Goal: Task Accomplishment & Management: Complete application form

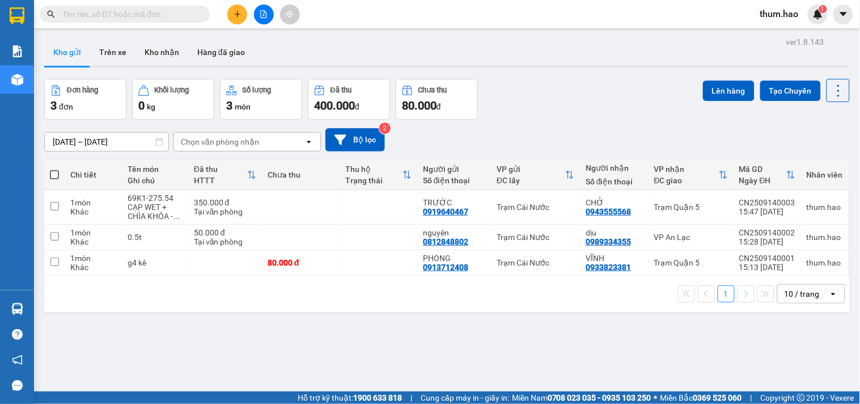
click at [243, 18] on button at bounding box center [237, 15] width 20 height 20
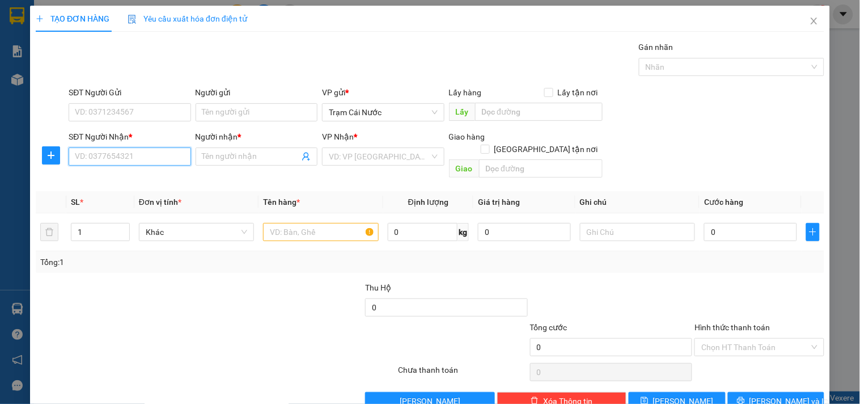
click at [84, 154] on input "SĐT Người Nhận *" at bounding box center [130, 156] width 122 height 18
click at [116, 179] on div "0909479706 - K TEN" at bounding box center [128, 179] width 107 height 12
type input "0909479706"
type input "K TEN"
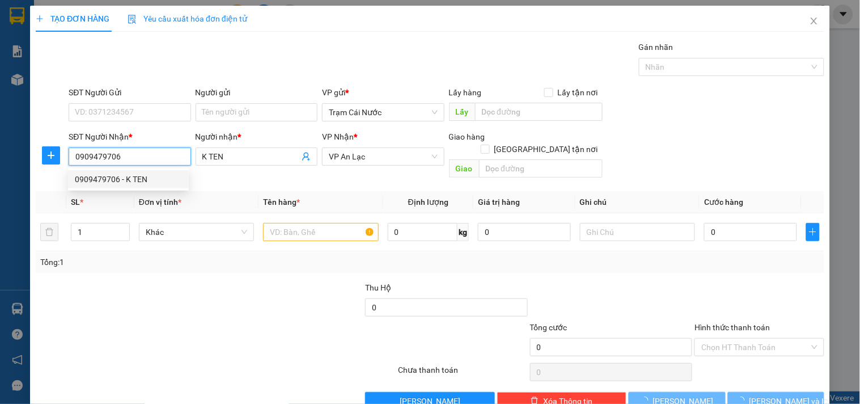
type input "140.000"
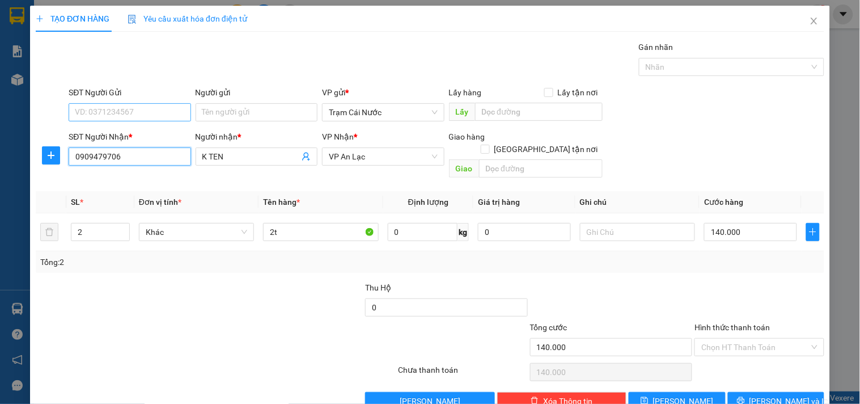
type input "0909479706"
click at [132, 103] on input "SĐT Người Gửi" at bounding box center [130, 112] width 122 height 18
click at [125, 133] on div "0943430029 - thông" at bounding box center [128, 135] width 107 height 12
type input "0943430029"
type input "thông"
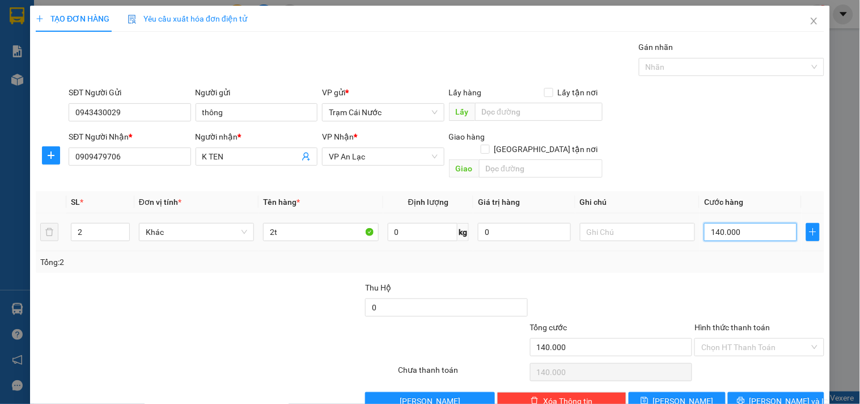
click at [752, 223] on input "140.000" at bounding box center [750, 232] width 93 height 18
type input "0"
type input "001"
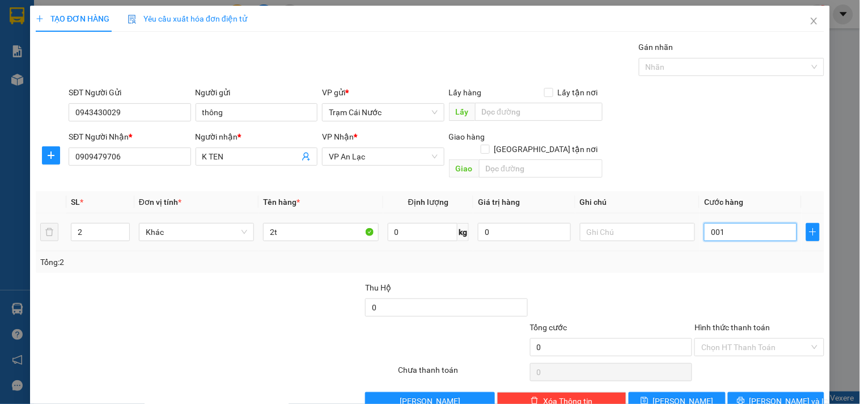
type input "1"
type input "10"
type input "00.100"
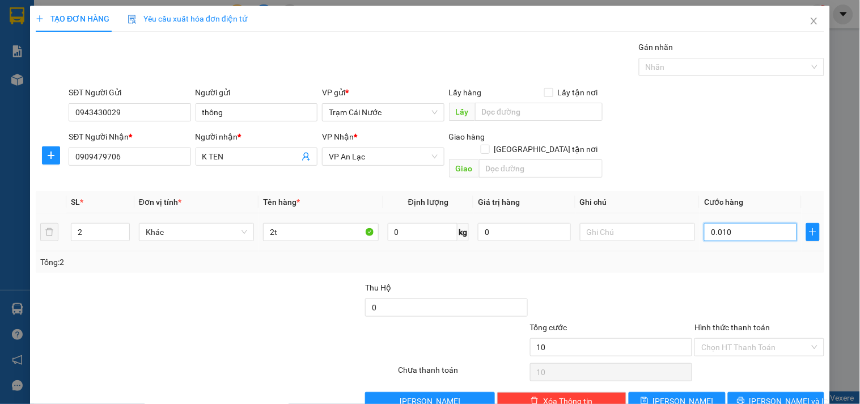
type input "100"
type input "00.100"
type input "100.000"
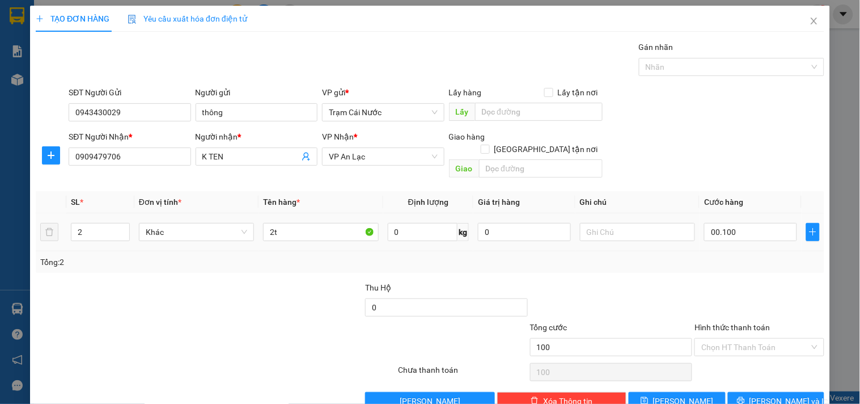
type input "100.000"
click at [707, 264] on div "Transit Pickup Surcharge Ids Transit Deliver Surcharge Ids Transit Deliver Surc…" at bounding box center [430, 225] width 789 height 369
click at [758, 339] on input "Hình thức thanh toán" at bounding box center [756, 347] width 108 height 17
click at [706, 358] on div "Tại văn phòng" at bounding box center [752, 357] width 115 height 12
type input "0"
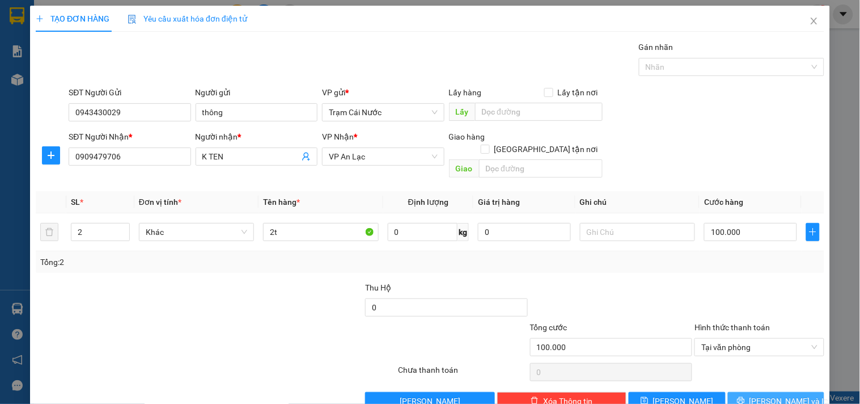
drag, startPoint x: 782, startPoint y: 386, endPoint x: 788, endPoint y: 383, distance: 7.2
click at [788, 395] on span "[PERSON_NAME] và In" at bounding box center [789, 401] width 79 height 12
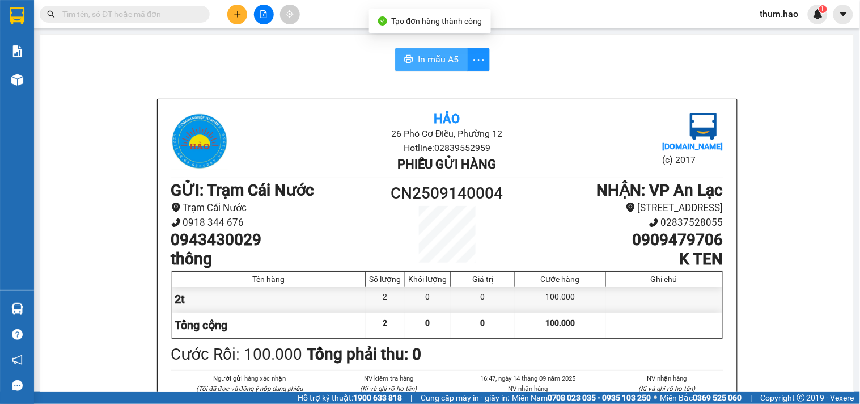
click at [432, 54] on span "In mẫu A5" at bounding box center [438, 59] width 41 height 14
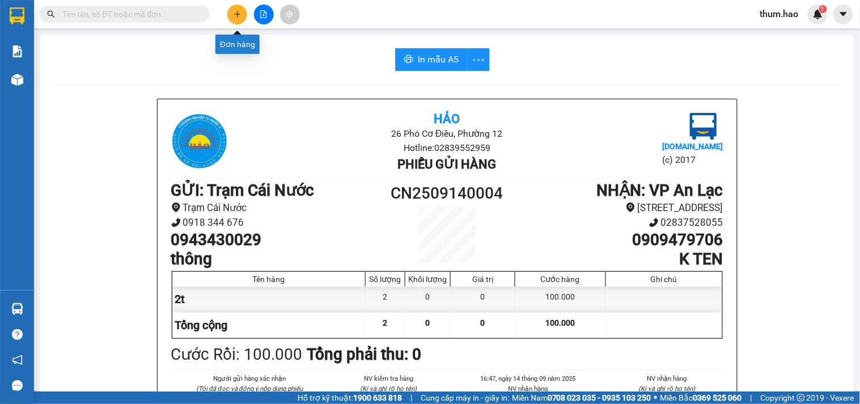
click at [238, 19] on button at bounding box center [237, 15] width 20 height 20
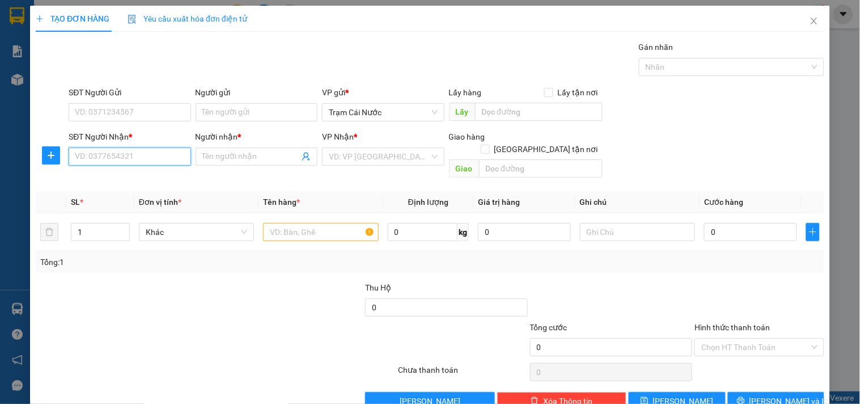
click at [99, 150] on input "SĐT Người Nhận *" at bounding box center [130, 156] width 122 height 18
click at [108, 151] on input "SĐT Người Nhận *" at bounding box center [130, 156] width 122 height 18
click at [118, 182] on div "0961664730 - TÀI" at bounding box center [128, 179] width 107 height 12
type input "0961664730"
type input "TÀI"
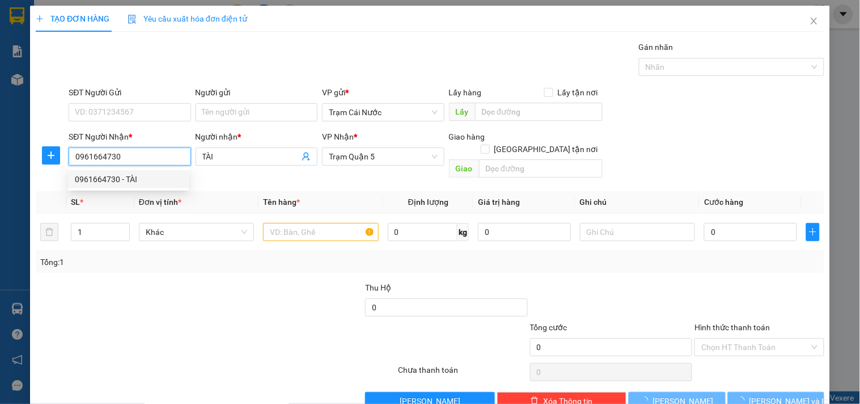
type input "60.000"
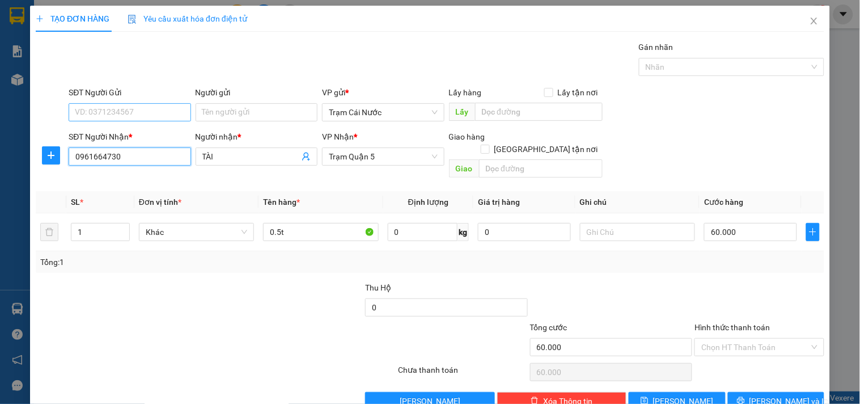
type input "0961664730"
click at [162, 111] on input "SĐT Người Gửi" at bounding box center [130, 112] width 122 height 18
click at [157, 133] on div "0918536322 - NGUYỆN" at bounding box center [128, 135] width 107 height 12
type input "0918536322"
type input "NGUYỆN"
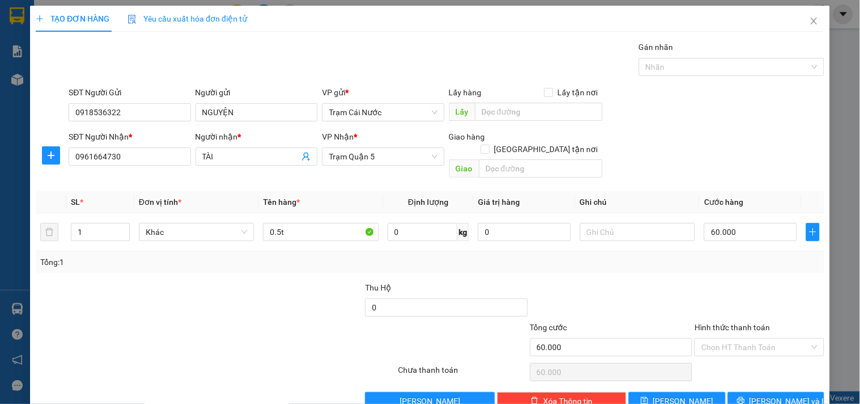
click at [767, 399] on div "TẠO ĐƠN HÀNG Yêu cầu xuất hóa đơn điện tử Transit Pickup Surcharge Ids Transit …" at bounding box center [430, 212] width 800 height 413
click at [767, 395] on span "[PERSON_NAME] và In" at bounding box center [789, 401] width 79 height 12
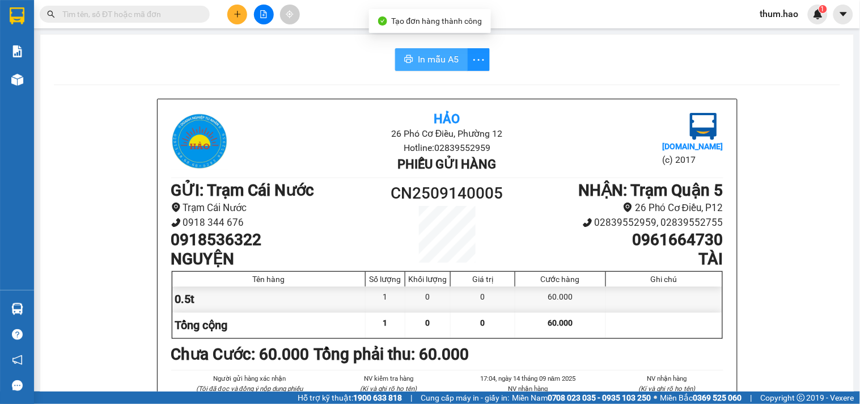
click at [423, 68] on button "In mẫu A5" at bounding box center [431, 59] width 73 height 23
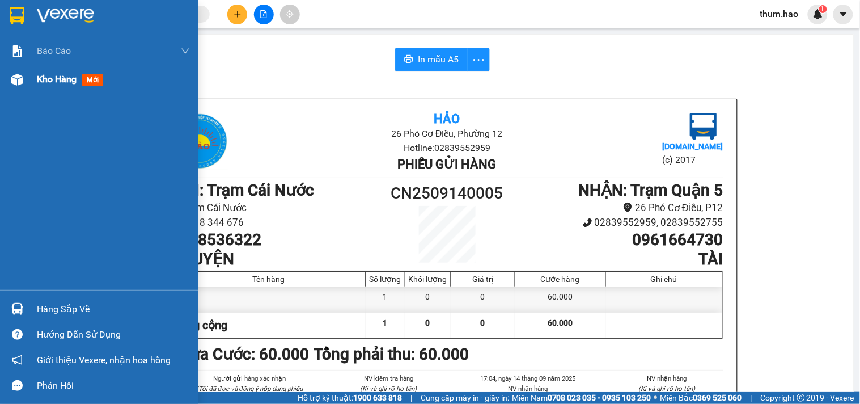
click at [49, 83] on span "Kho hàng" at bounding box center [57, 79] width 40 height 11
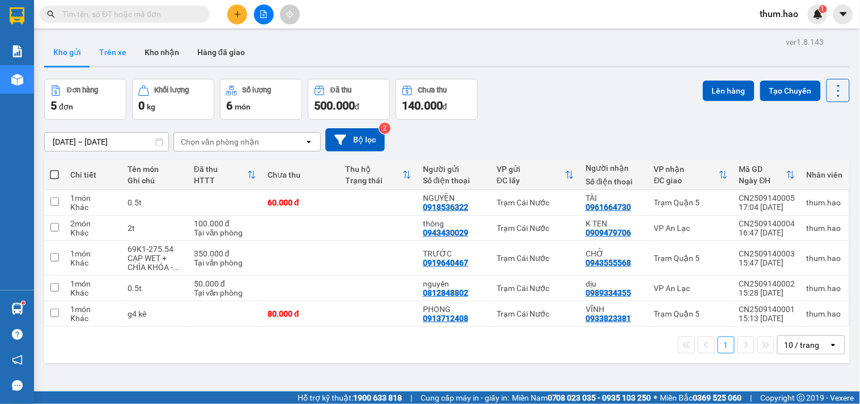
click at [119, 56] on button "Trên xe" at bounding box center [112, 52] width 45 height 27
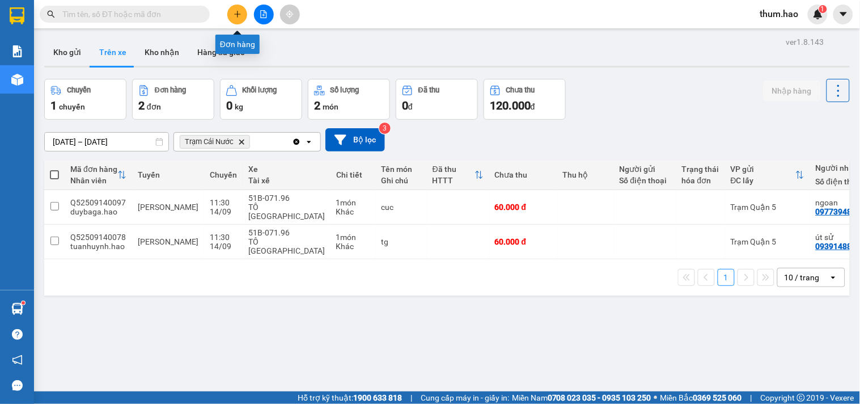
click at [241, 17] on icon "plus" at bounding box center [238, 14] width 8 height 8
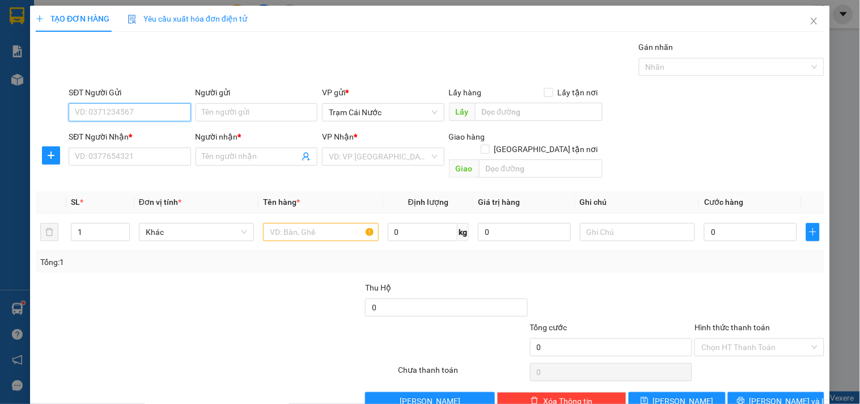
click at [95, 107] on input "SĐT Người Gửi" at bounding box center [130, 112] width 122 height 18
click at [121, 133] on div "0913780407 - MINH" at bounding box center [128, 135] width 107 height 12
type input "0913780407"
type input "MINH"
type input "0944999308"
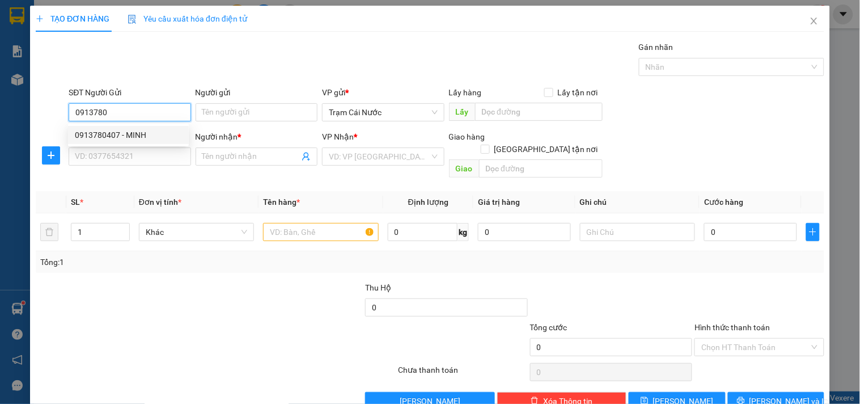
type input "[PERSON_NAME]"
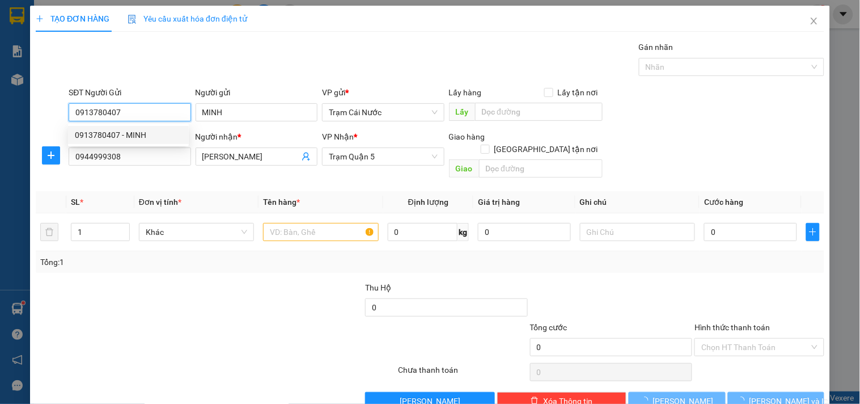
type input "50.000"
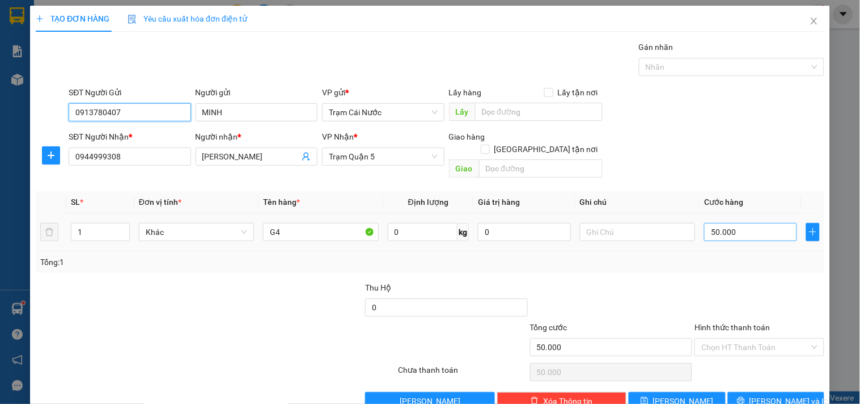
type input "0913780407"
click at [739, 223] on input "50.000" at bounding box center [750, 232] width 93 height 18
type input "0"
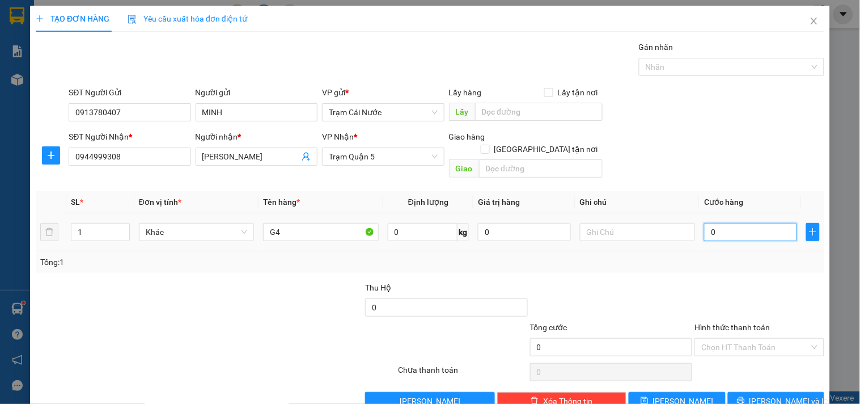
type input "3"
type input "003"
type input "30"
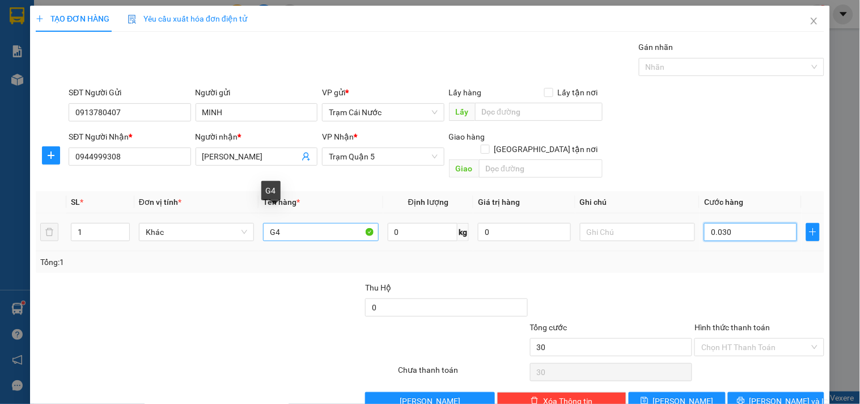
type input "0.030"
click at [330, 223] on input "G4" at bounding box center [320, 232] width 115 height 18
type input "30.000"
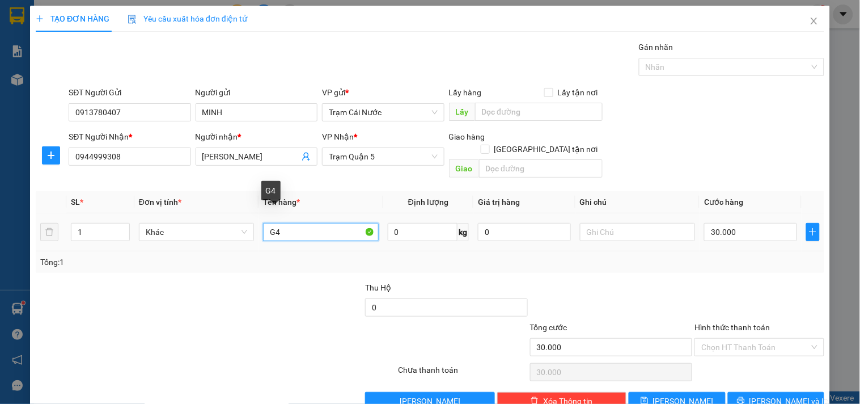
type input "G"
type input "G8"
click at [347, 191] on th "Tên hàng *" at bounding box center [321, 202] width 124 height 22
click at [759, 339] on input "Hình thức thanh toán" at bounding box center [756, 347] width 108 height 17
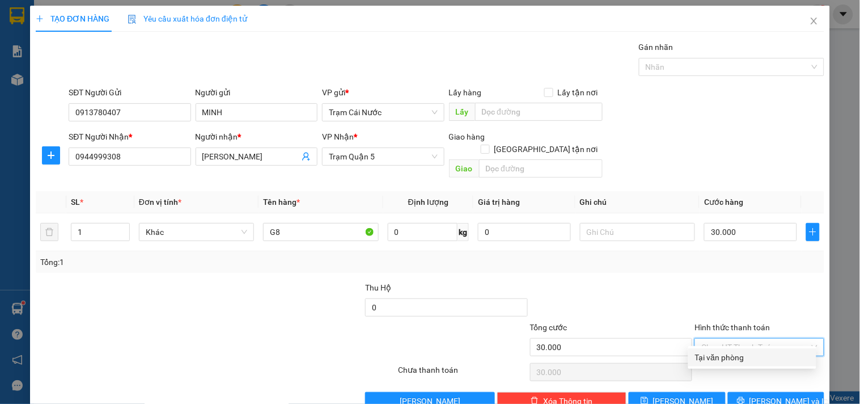
click at [729, 359] on div "Tại văn phòng" at bounding box center [752, 357] width 115 height 12
type input "0"
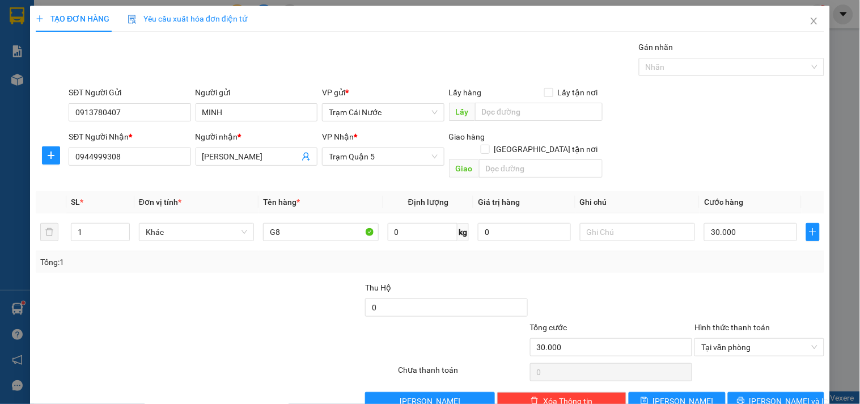
click at [763, 368] on div at bounding box center [760, 372] width 132 height 23
click at [778, 395] on span "[PERSON_NAME] và In" at bounding box center [789, 401] width 79 height 12
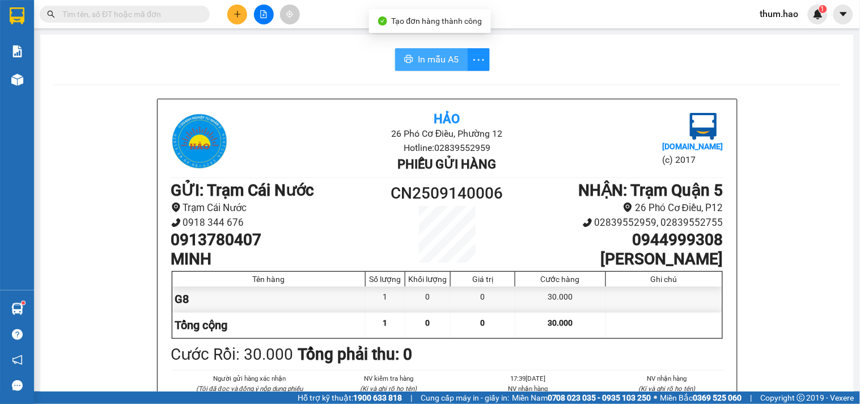
click at [430, 62] on span "In mẫu A5" at bounding box center [438, 59] width 41 height 14
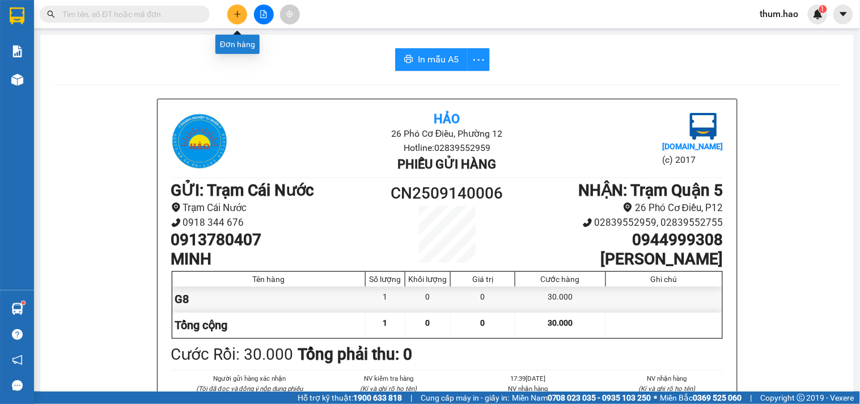
click at [235, 19] on button at bounding box center [237, 15] width 20 height 20
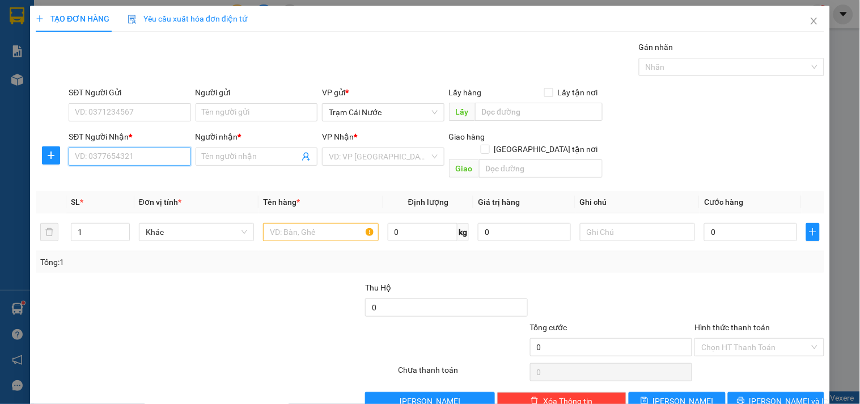
click at [142, 151] on input "SĐT Người Nhận *" at bounding box center [130, 156] width 122 height 18
click at [134, 179] on div "02837559898 - [GEOGRAPHIC_DATA]" at bounding box center [141, 179] width 132 height 12
type input "02837559898"
type input "[PERSON_NAME]"
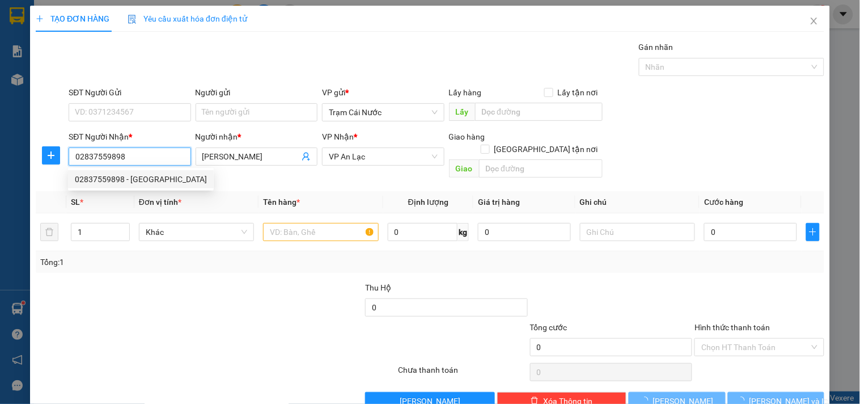
type input "30.000"
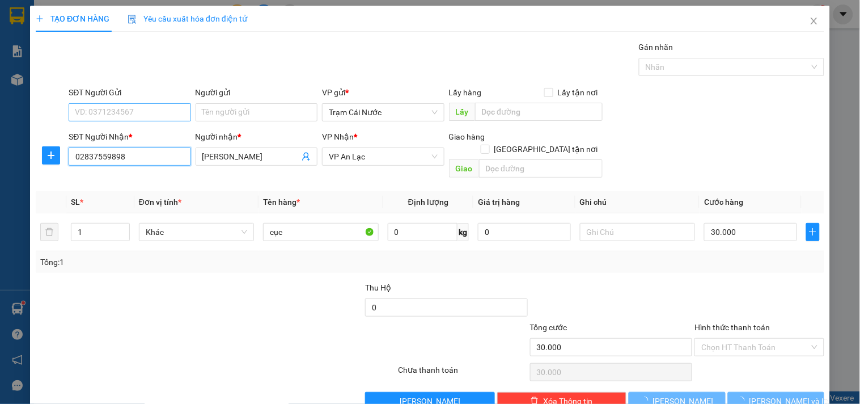
type input "02837559898"
click at [160, 110] on input "SĐT Người Gửi" at bounding box center [130, 112] width 122 height 18
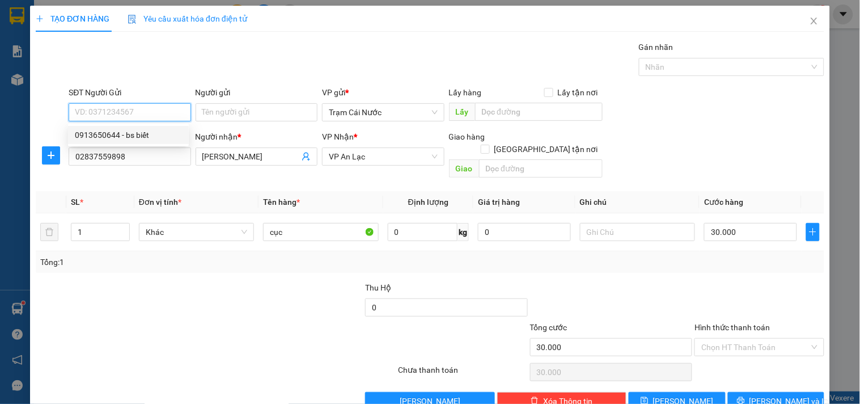
click at [150, 131] on div "0913650644 - bs biết" at bounding box center [128, 135] width 107 height 12
type input "0913650644"
type input "bs biết"
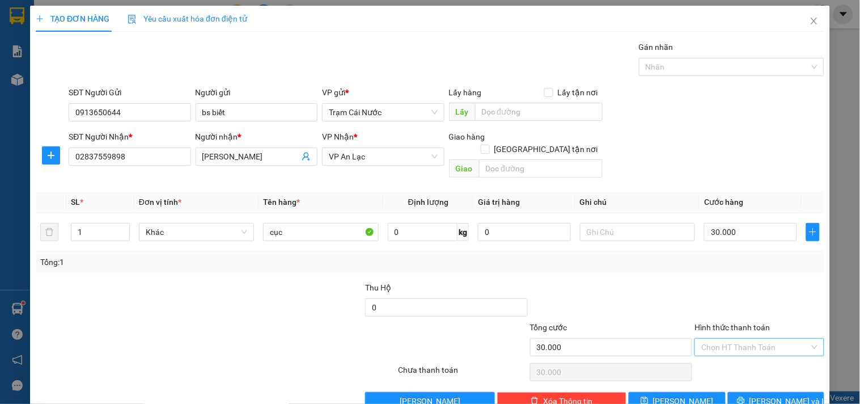
click at [732, 339] on input "Hình thức thanh toán" at bounding box center [756, 347] width 108 height 17
click at [716, 360] on div "Tại văn phòng" at bounding box center [752, 357] width 115 height 12
type input "0"
click at [796, 392] on button "[PERSON_NAME] và In" at bounding box center [776, 401] width 96 height 18
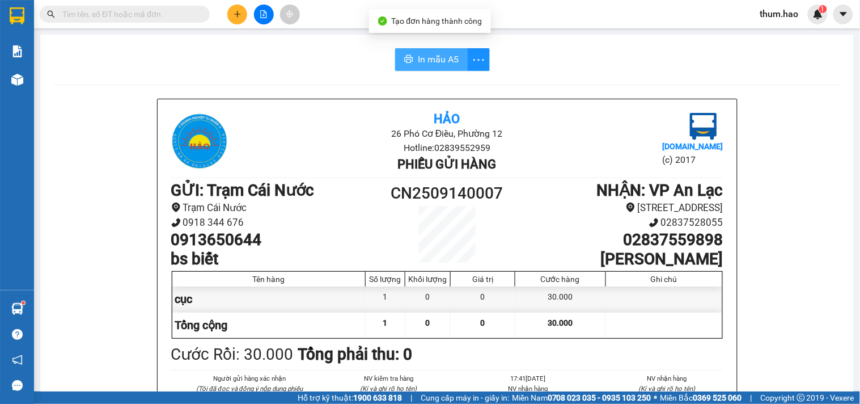
click at [433, 53] on span "In mẫu A5" at bounding box center [438, 59] width 41 height 14
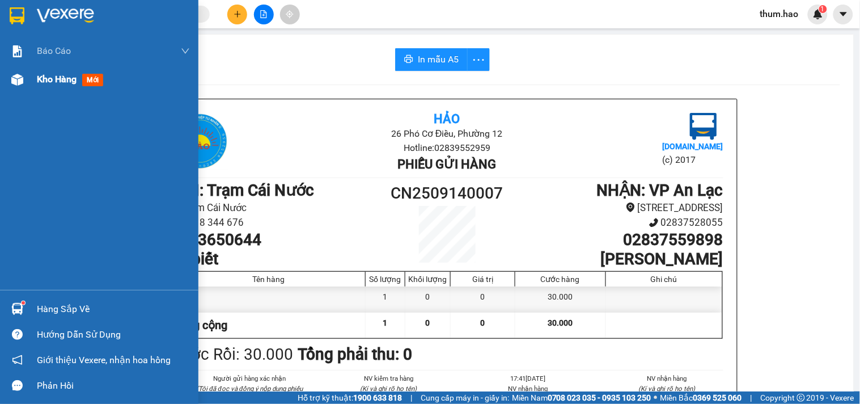
click at [48, 82] on span "Kho hàng" at bounding box center [57, 79] width 40 height 11
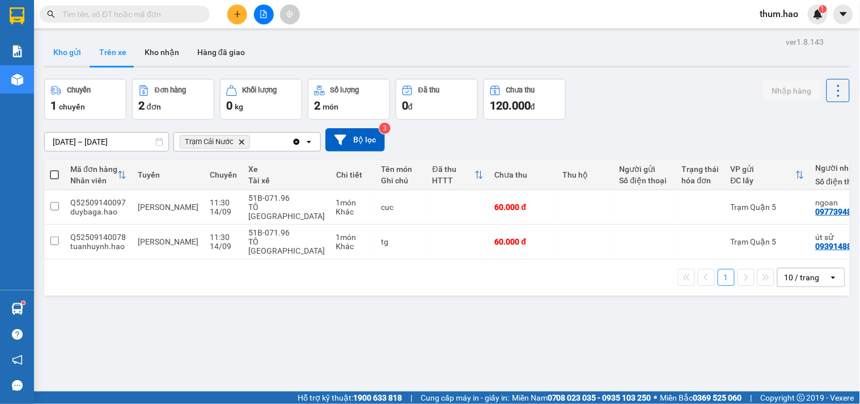
click at [74, 50] on button "Kho gửi" at bounding box center [67, 52] width 46 height 27
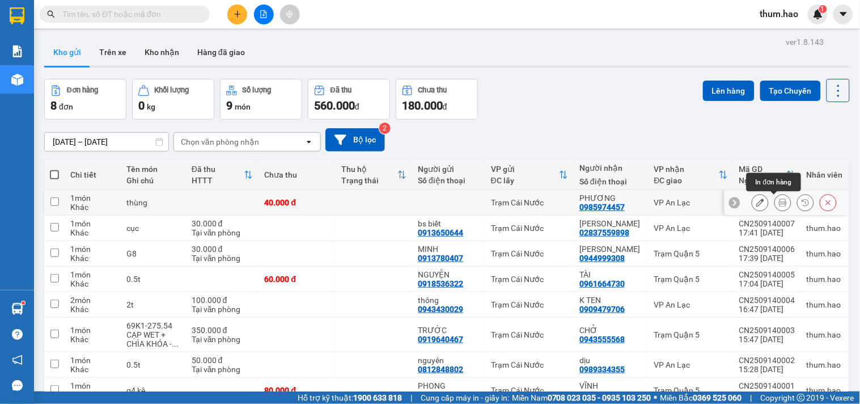
click at [775, 205] on button at bounding box center [783, 203] width 16 height 20
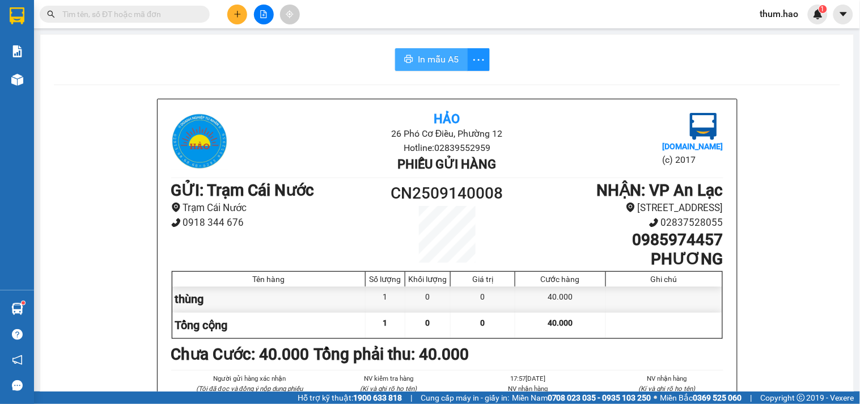
click at [418, 58] on span "In mẫu A5" at bounding box center [438, 59] width 41 height 14
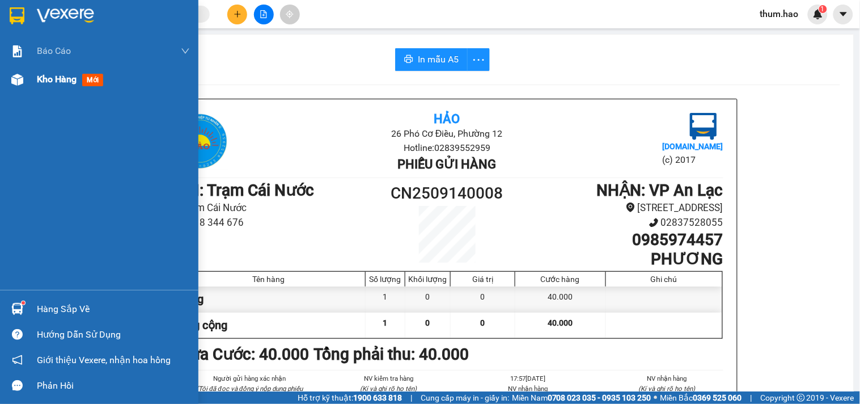
click at [57, 79] on span "Kho hàng" at bounding box center [57, 79] width 40 height 11
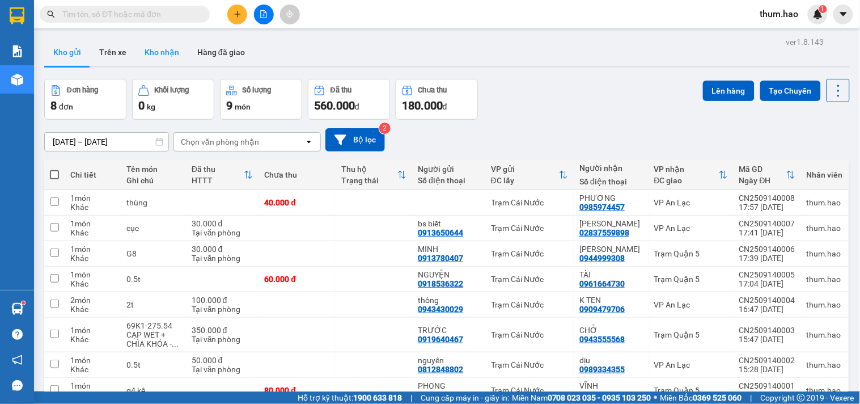
drag, startPoint x: 161, startPoint y: 54, endPoint x: 136, endPoint y: 61, distance: 25.5
click at [161, 53] on button "Kho nhận" at bounding box center [162, 52] width 53 height 27
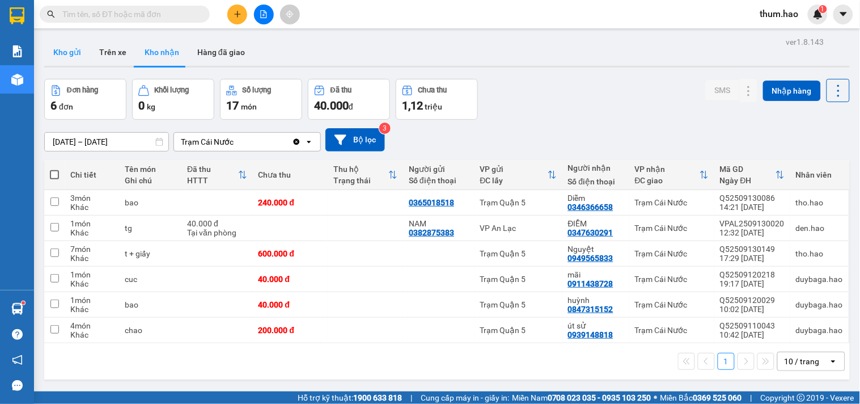
click at [82, 50] on button "Kho gửi" at bounding box center [67, 52] width 46 height 27
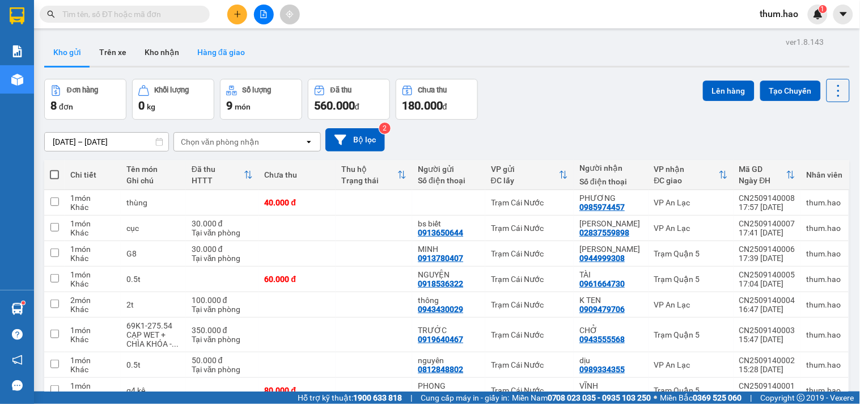
click at [188, 53] on button "Hàng đã giao" at bounding box center [221, 52] width 66 height 27
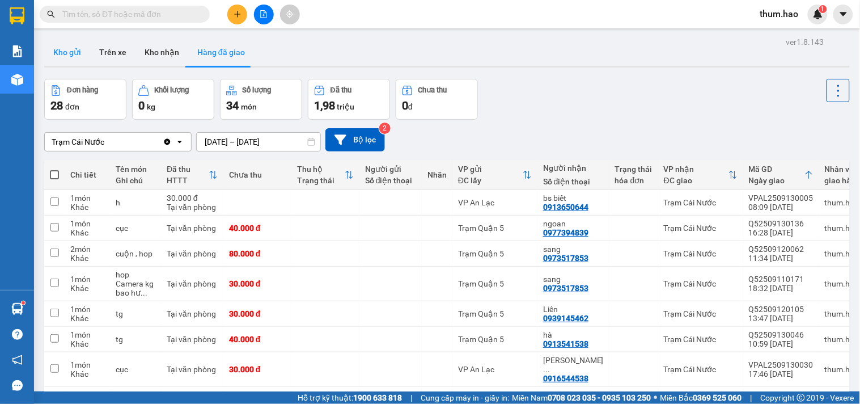
click at [77, 49] on button "Kho gửi" at bounding box center [67, 52] width 46 height 27
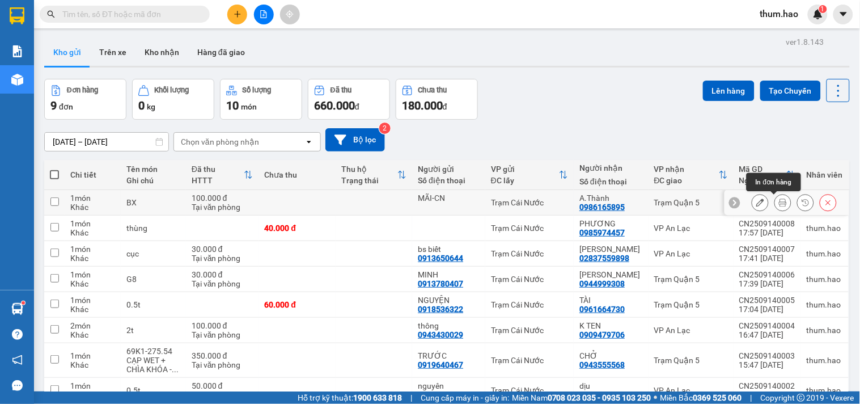
click at [779, 202] on icon at bounding box center [783, 203] width 8 height 8
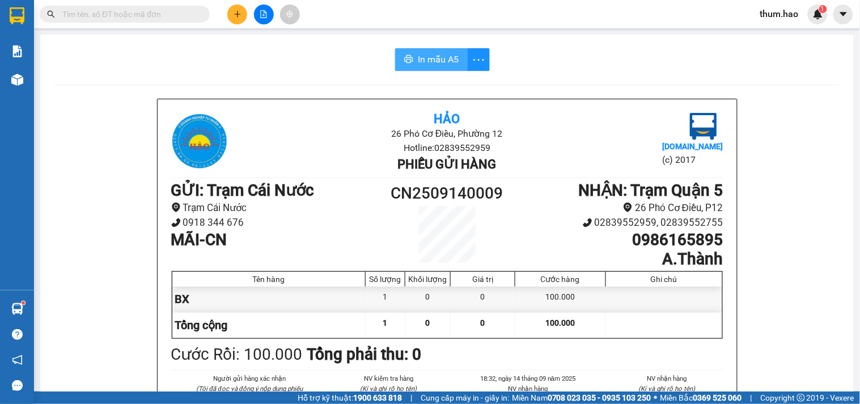
click at [437, 53] on span "In mẫu A5" at bounding box center [438, 59] width 41 height 14
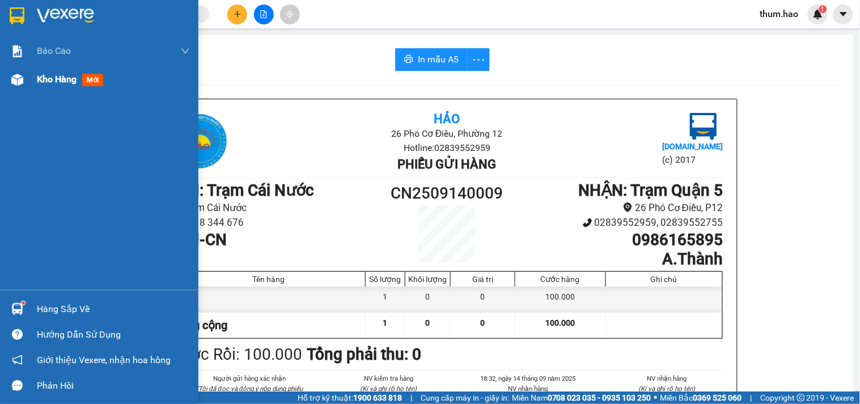
click at [42, 79] on span "Kho hàng" at bounding box center [57, 79] width 40 height 11
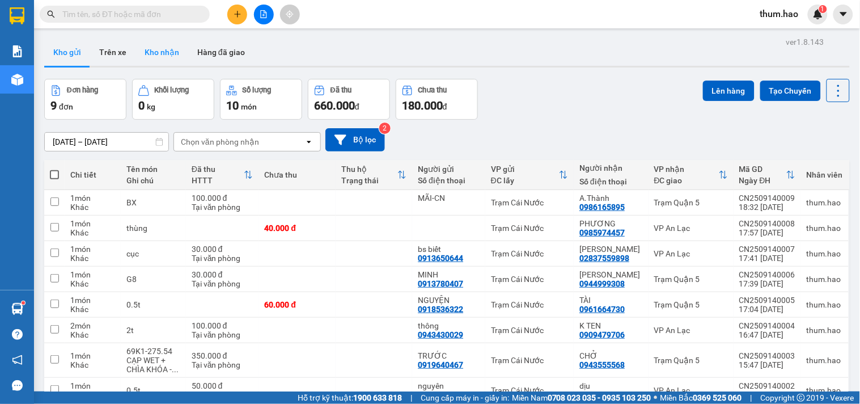
click at [157, 51] on button "Kho nhận" at bounding box center [162, 52] width 53 height 27
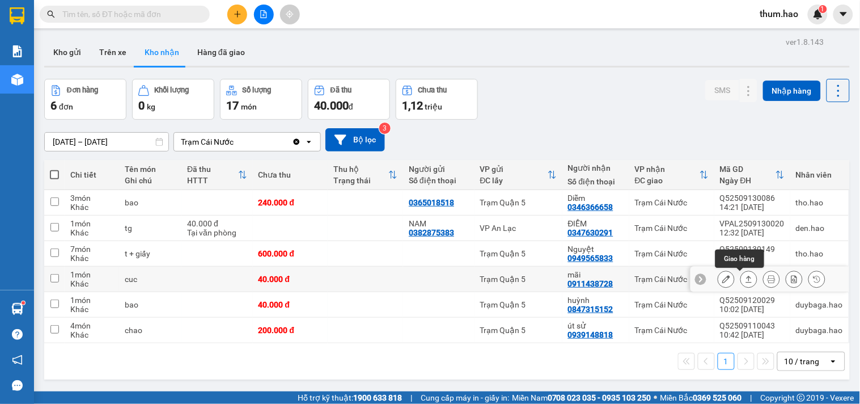
click at [746, 282] on icon at bounding box center [749, 279] width 6 height 7
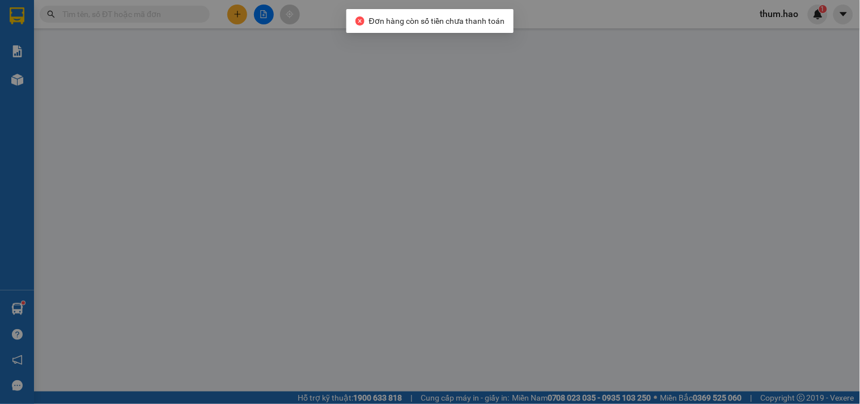
type input "0911438728"
type input "mãi"
type input "40.000"
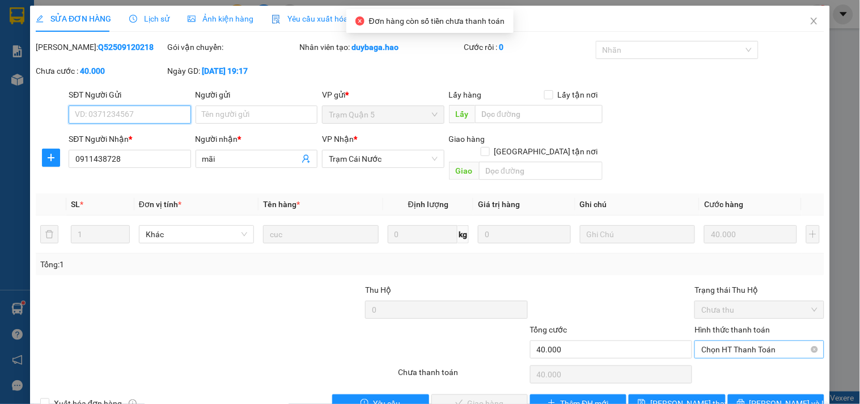
click at [716, 341] on span "Chọn HT Thanh Toán" at bounding box center [760, 349] width 116 height 17
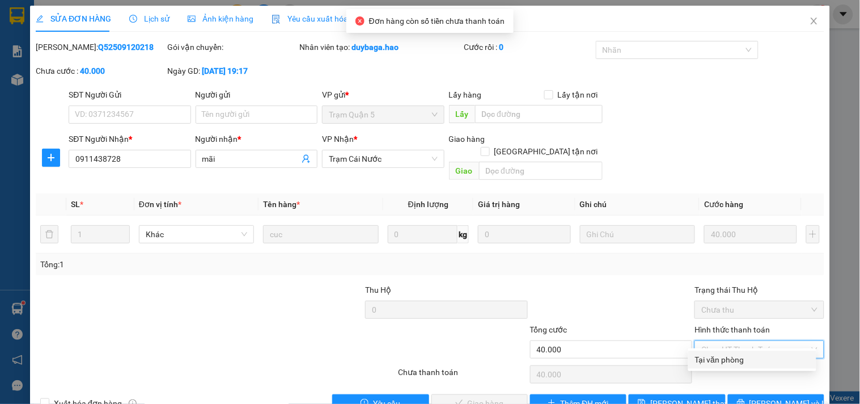
click at [713, 358] on div "Tại văn phòng" at bounding box center [752, 359] width 115 height 12
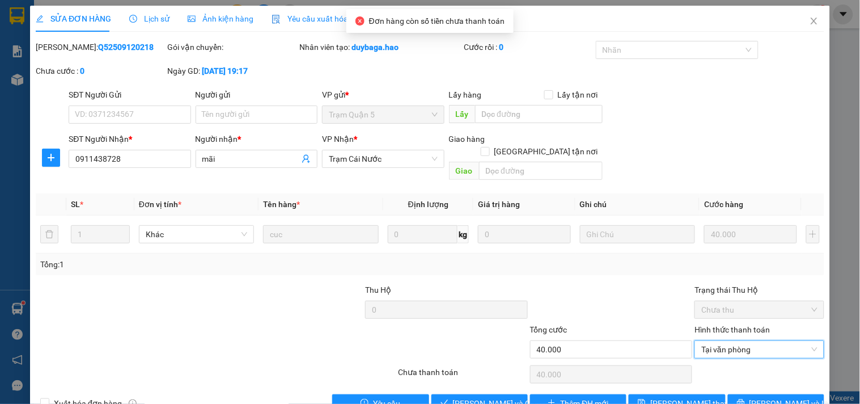
type input "0"
click at [474, 397] on span "[PERSON_NAME] và Giao hàng" at bounding box center [507, 403] width 109 height 12
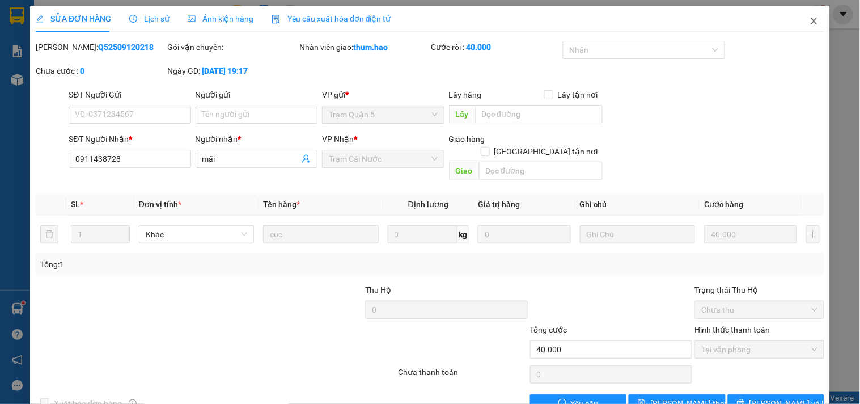
click at [803, 27] on span "Close" at bounding box center [815, 22] width 32 height 32
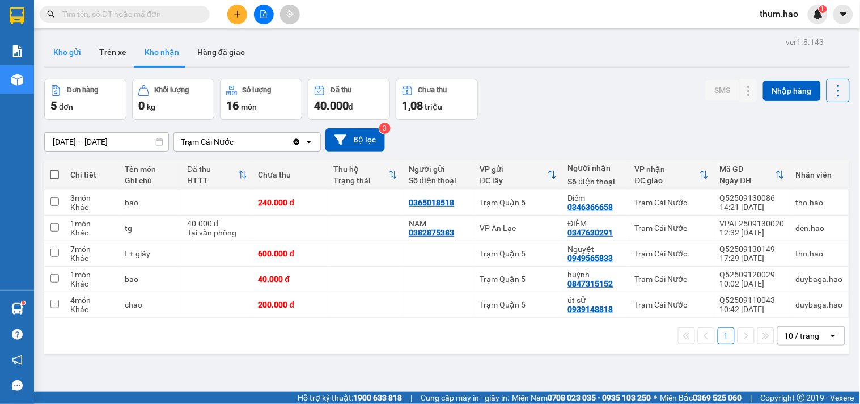
click at [68, 49] on button "Kho gửi" at bounding box center [67, 52] width 46 height 27
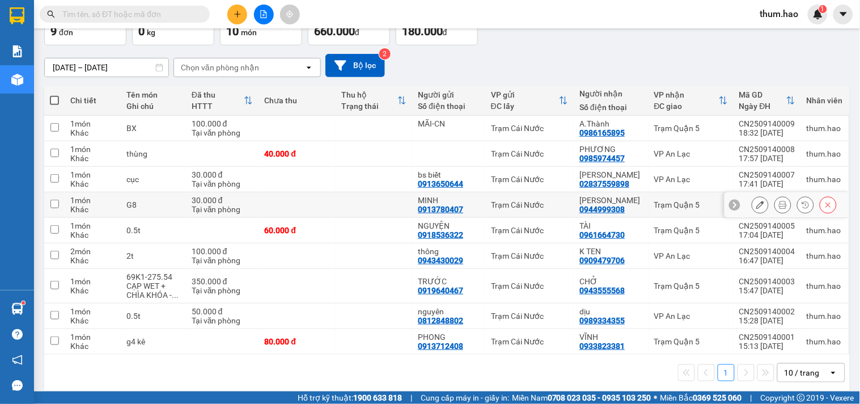
scroll to position [85, 0]
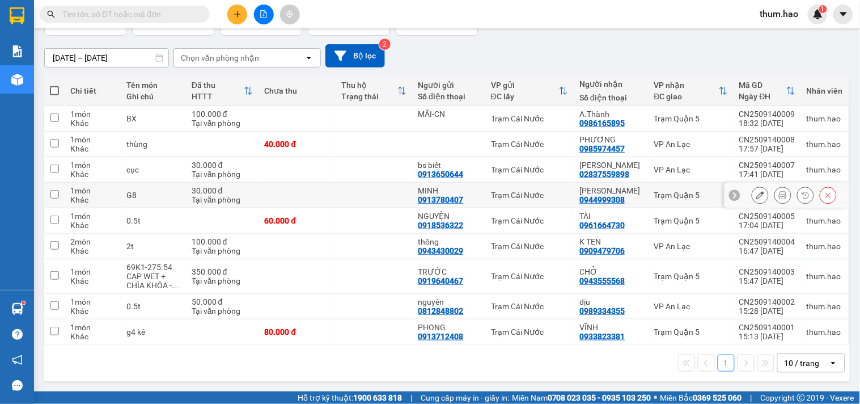
click at [51, 192] on input "checkbox" at bounding box center [54, 194] width 9 height 9
checkbox input "true"
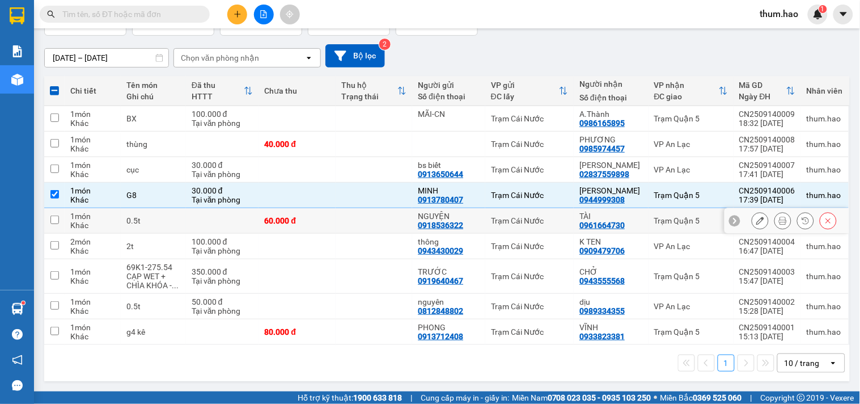
click at [54, 222] on input "checkbox" at bounding box center [54, 220] width 9 height 9
checkbox input "true"
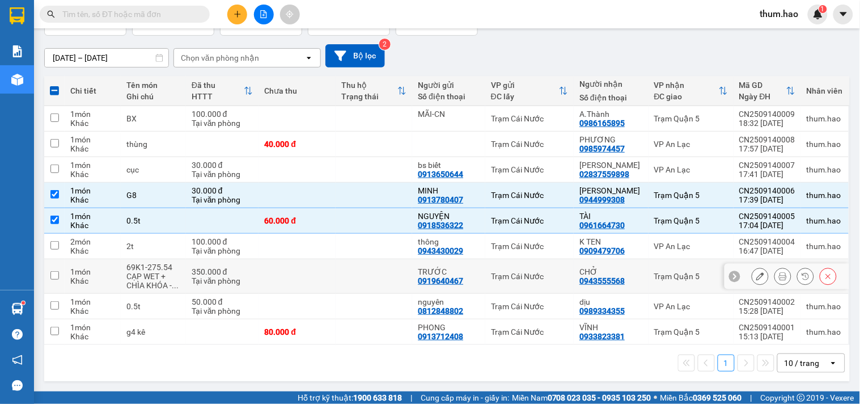
click at [57, 275] on input "checkbox" at bounding box center [54, 275] width 9 height 9
checkbox input "true"
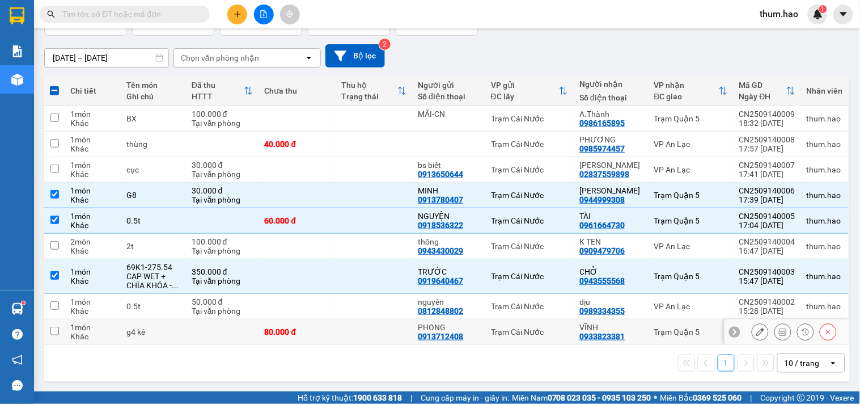
click at [53, 329] on input "checkbox" at bounding box center [54, 331] width 9 height 9
checkbox input "true"
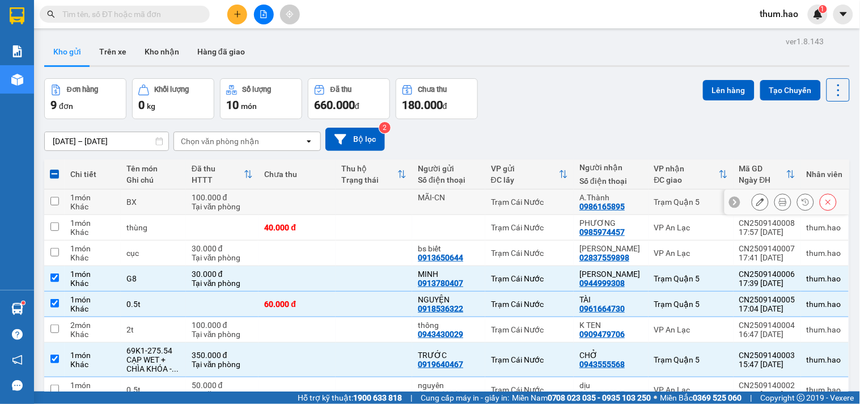
scroll to position [0, 0]
click at [706, 94] on button "Lên hàng" at bounding box center [729, 91] width 52 height 20
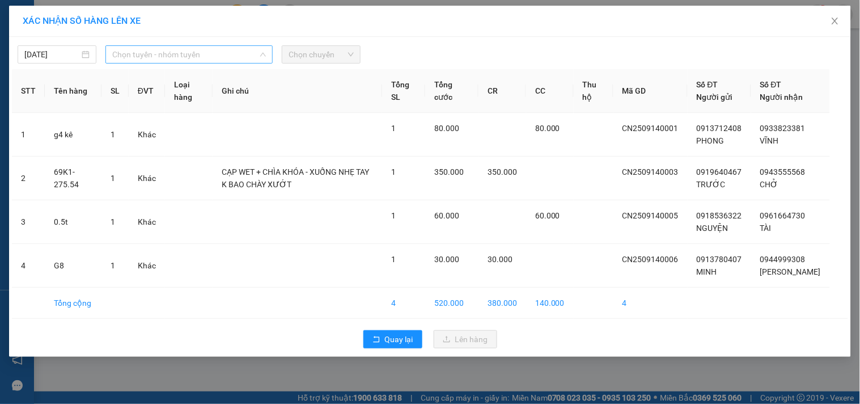
click at [204, 58] on span "Chọn tuyến - nhóm tuyến" at bounding box center [189, 54] width 154 height 17
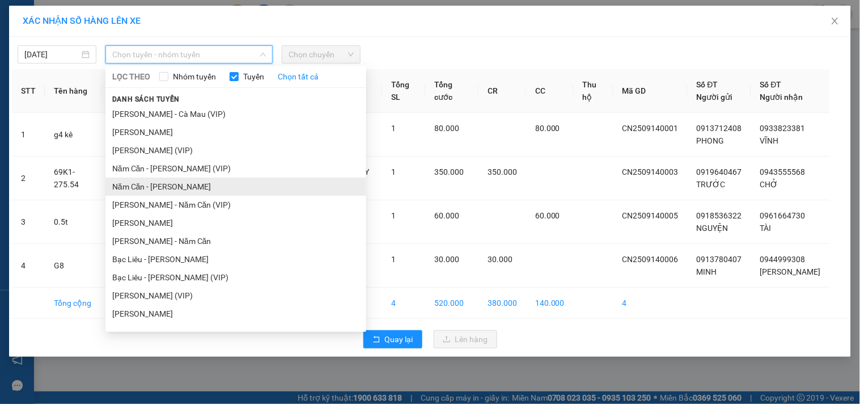
click at [172, 185] on li "Năm Căn - [PERSON_NAME]" at bounding box center [235, 187] width 261 height 18
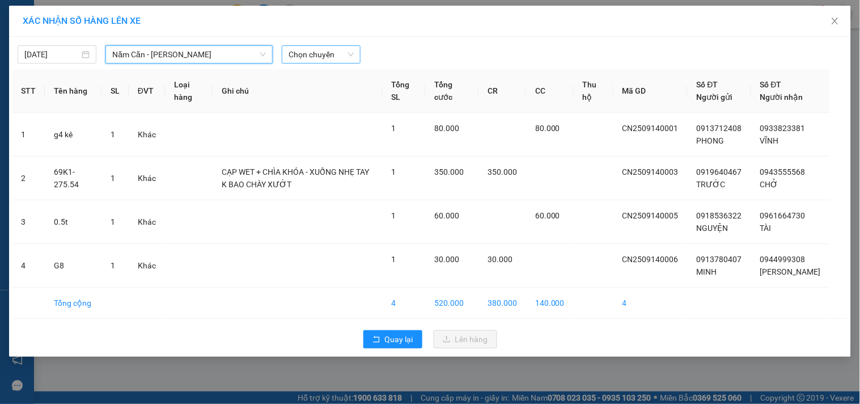
click at [343, 47] on span "Chọn chuyến" at bounding box center [321, 54] width 65 height 17
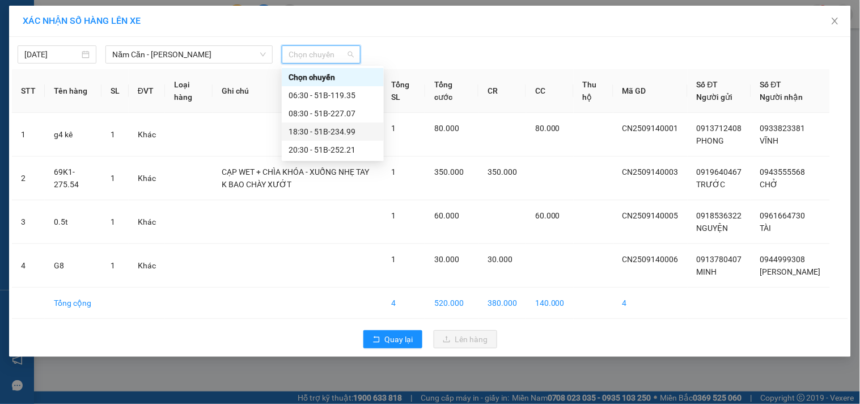
click at [343, 132] on div "18:30 - 51B-234.99" at bounding box center [333, 131] width 88 height 12
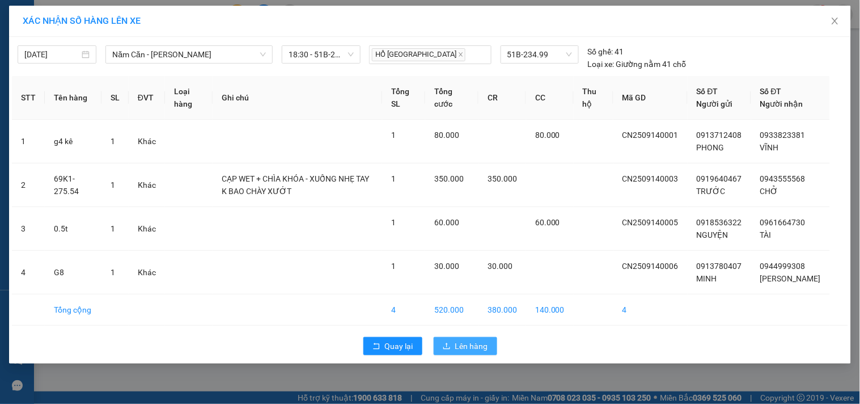
click at [470, 352] on span "Lên hàng" at bounding box center [471, 346] width 33 height 12
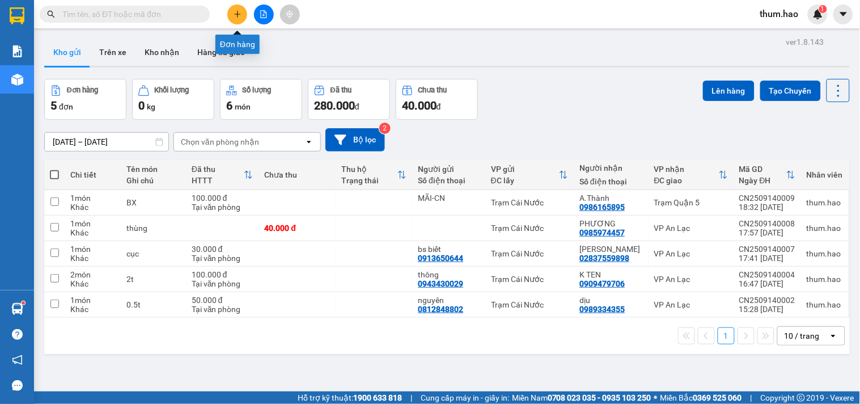
click at [244, 18] on button at bounding box center [237, 15] width 20 height 20
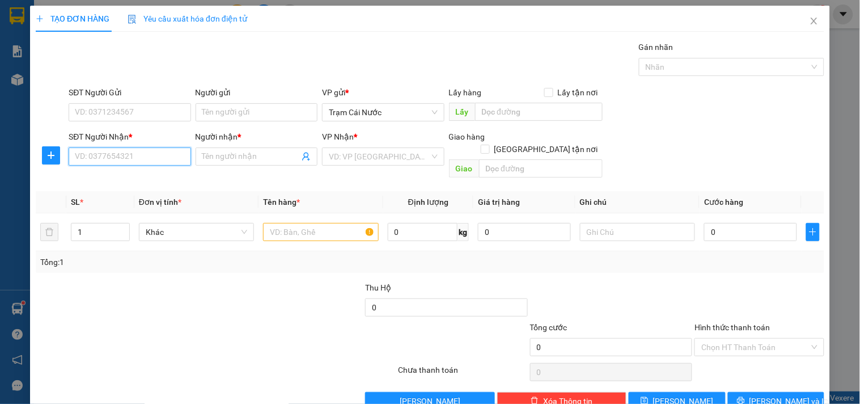
click at [107, 158] on input "SĐT Người Nhận *" at bounding box center [130, 156] width 122 height 18
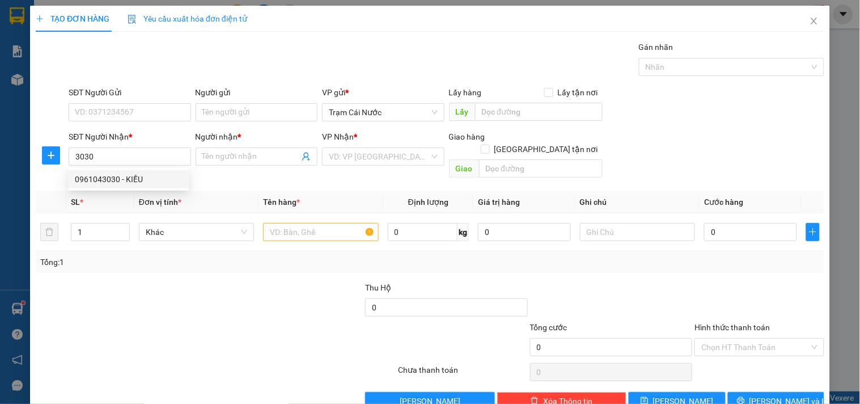
click at [108, 188] on div "0961043030 0961043030 - KIỀU" at bounding box center [128, 179] width 121 height 23
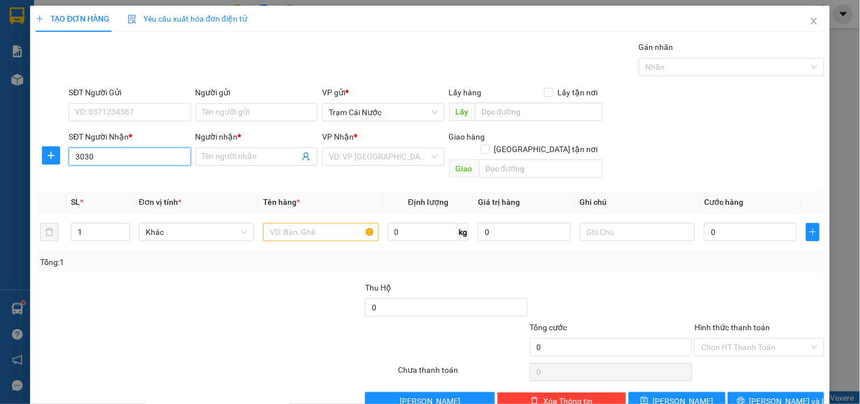
click at [95, 149] on input "3030" at bounding box center [130, 156] width 122 height 18
click at [100, 152] on input "3030" at bounding box center [130, 156] width 122 height 18
click at [104, 178] on div "0961043030 - KIỀU" at bounding box center [128, 179] width 107 height 12
type input "0961043030"
type input "KIỀU"
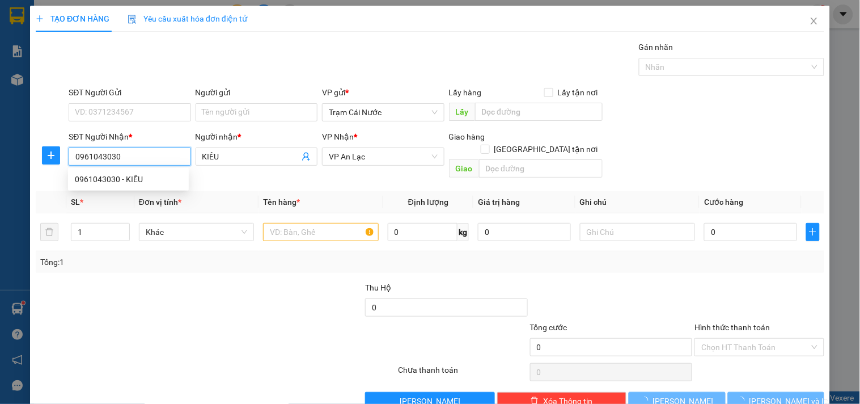
type input "70.000"
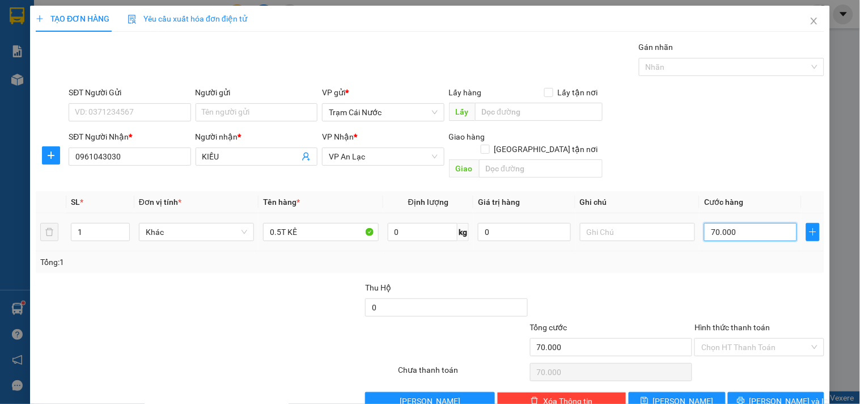
click at [741, 223] on input "70.000" at bounding box center [750, 232] width 93 height 18
type input "0"
type input "5"
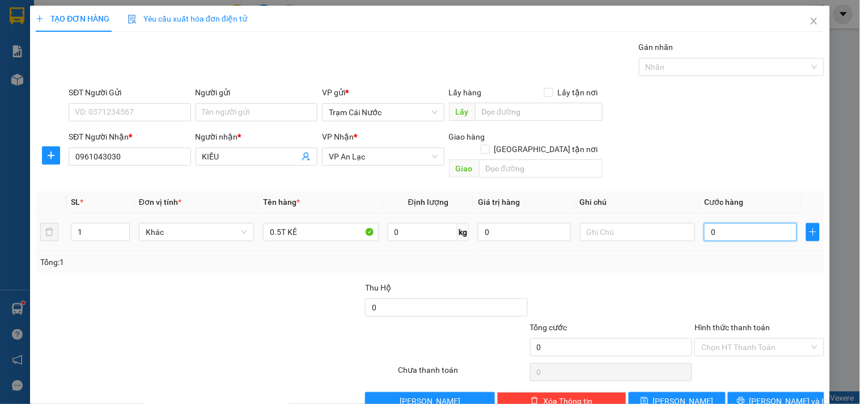
type input "5"
type input "005"
type input "50"
type input "0.050"
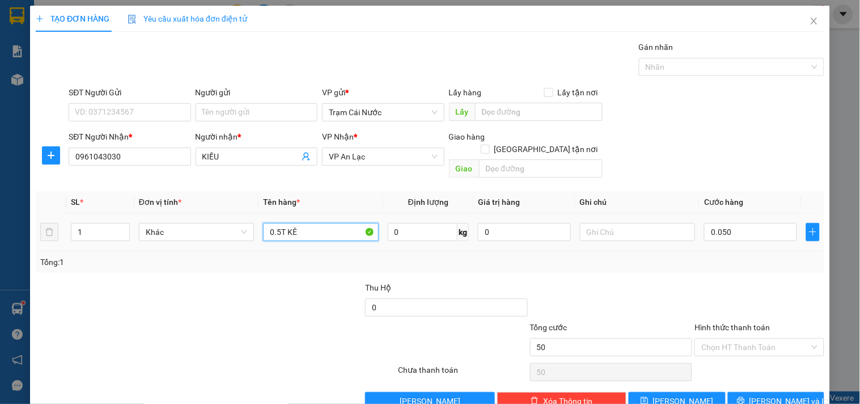
click at [310, 223] on input "0.5T KÊ" at bounding box center [320, 232] width 115 height 18
type input "50.000"
type input "0.5T"
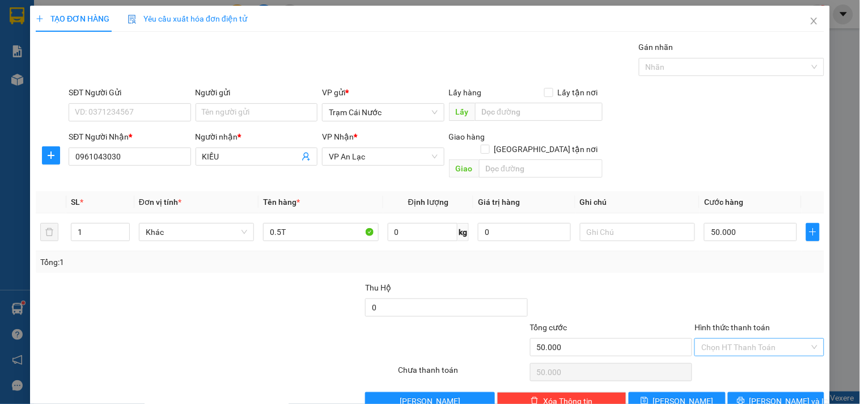
click at [755, 339] on input "Hình thức thanh toán" at bounding box center [756, 347] width 108 height 17
click at [740, 353] on div "Tại văn phòng" at bounding box center [752, 357] width 115 height 12
type input "0"
click at [784, 395] on span "[PERSON_NAME] và In" at bounding box center [789, 401] width 79 height 12
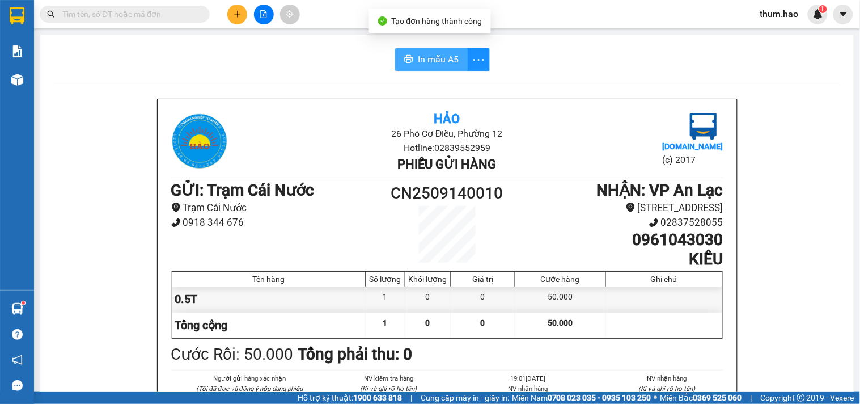
click at [419, 58] on span "In mẫu A5" at bounding box center [438, 59] width 41 height 14
click at [230, 18] on button at bounding box center [237, 15] width 20 height 20
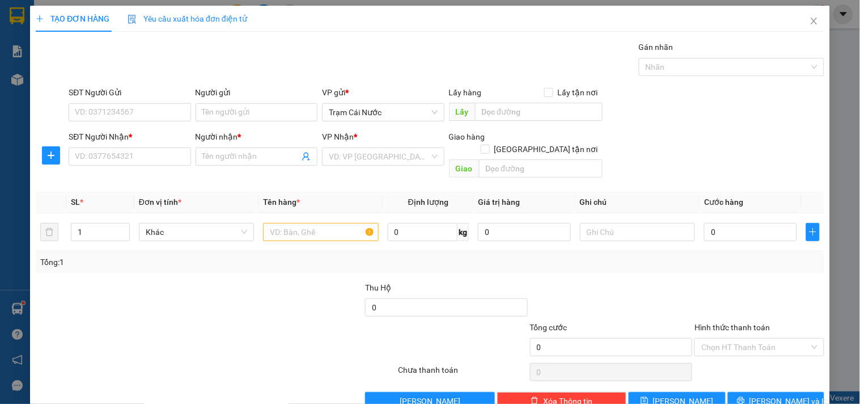
click at [99, 168] on div "SĐT Người Nhận * VD: 0377654321" at bounding box center [130, 150] width 122 height 40
click at [105, 162] on input "SĐT Người Nhận *" at bounding box center [130, 156] width 122 height 18
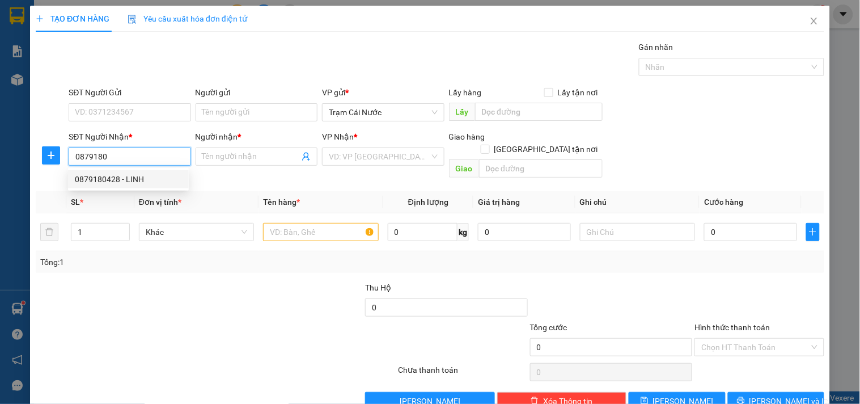
click at [118, 183] on div "0879180428 - LINH" at bounding box center [128, 179] width 107 height 12
type input "0879180428"
type input "LINH"
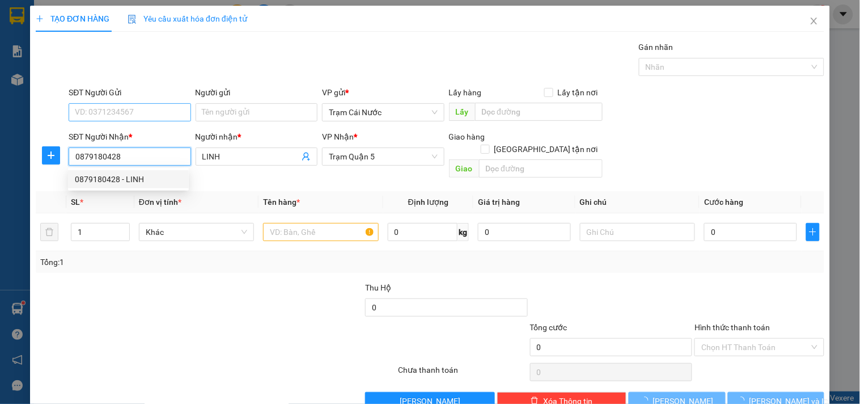
type input "40.000"
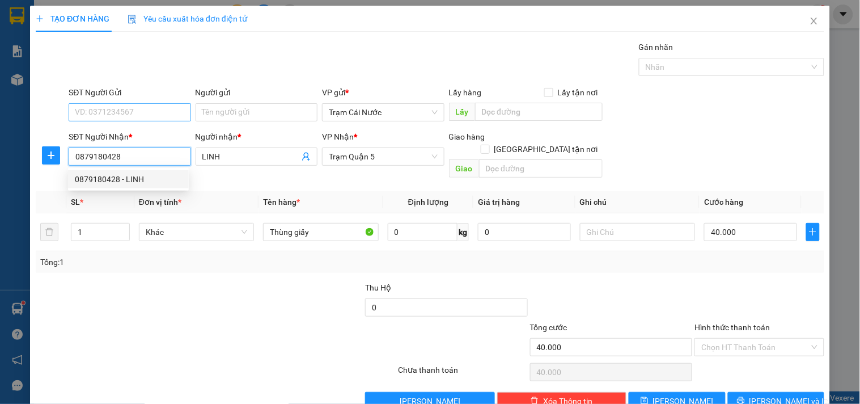
type input "0879180428"
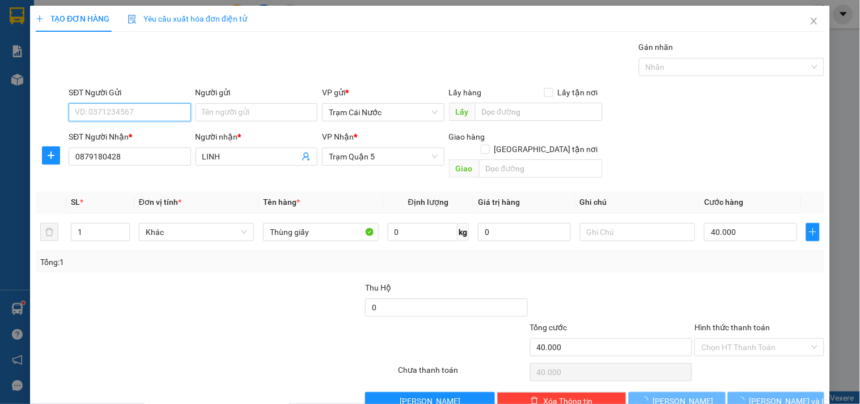
click at [146, 114] on input "SĐT Người Gửi" at bounding box center [130, 112] width 122 height 18
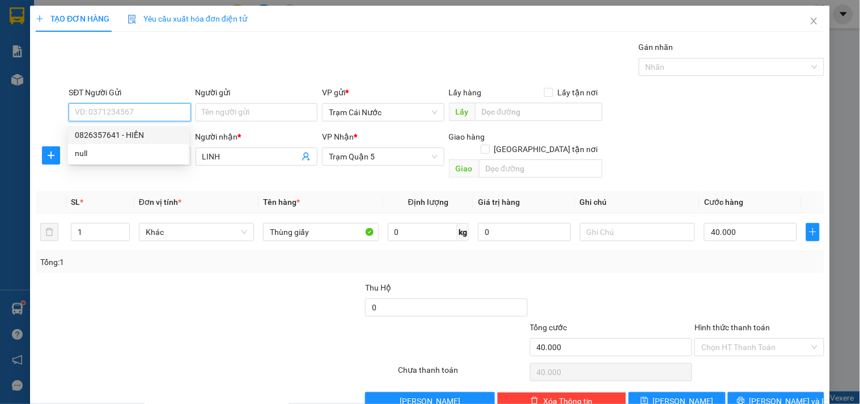
click at [122, 137] on div "0826357641 - HIỀN" at bounding box center [128, 135] width 107 height 12
type input "0826357641"
type input "HIỀN"
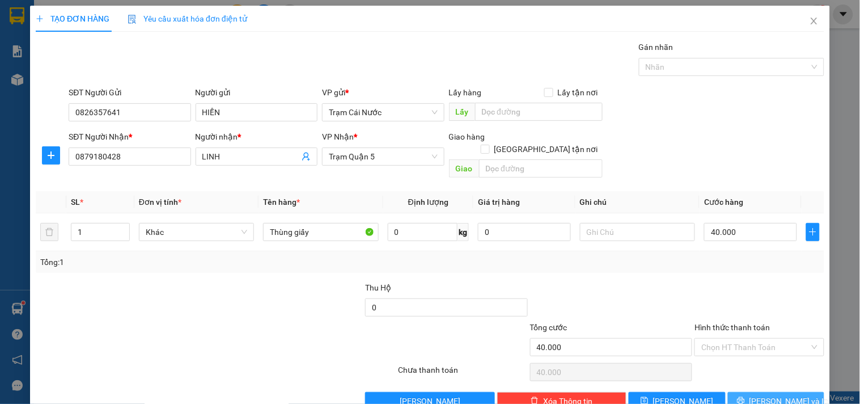
click at [773, 395] on span "[PERSON_NAME] và In" at bounding box center [789, 401] width 79 height 12
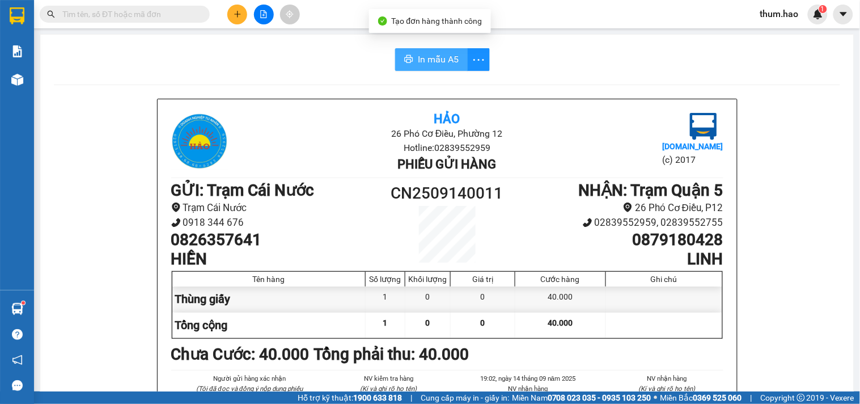
click at [415, 51] on button "In mẫu A5" at bounding box center [431, 59] width 73 height 23
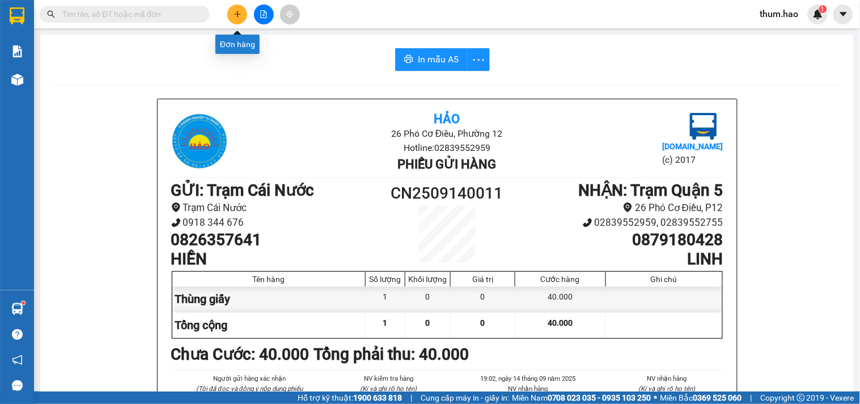
click at [239, 12] on icon "plus" at bounding box center [238, 14] width 8 height 8
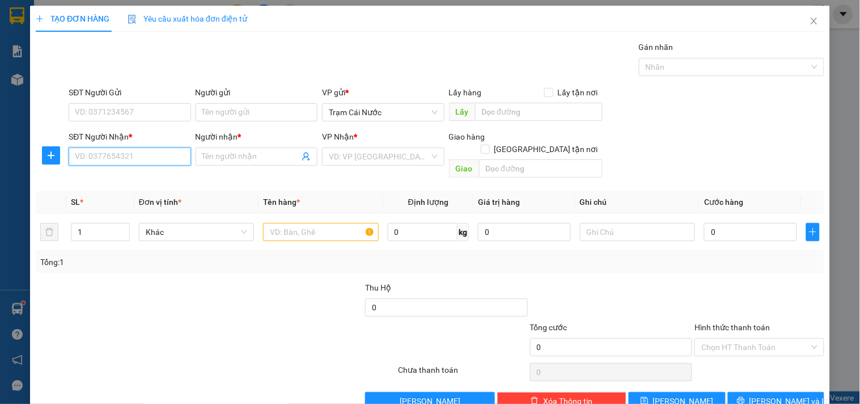
click at [83, 154] on input "SĐT Người Nhận *" at bounding box center [130, 156] width 122 height 18
type input "4"
click at [108, 171] on div "0902916101 - KH TÊN" at bounding box center [128, 179] width 121 height 18
type input "0902916101"
type input "KH TÊN"
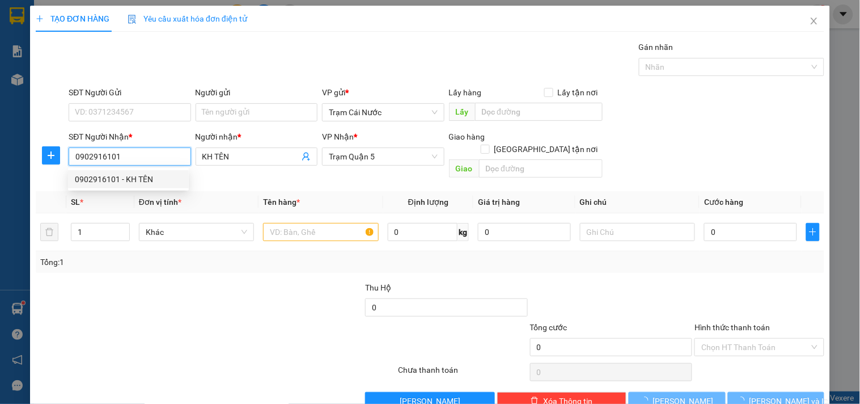
type input "50.000"
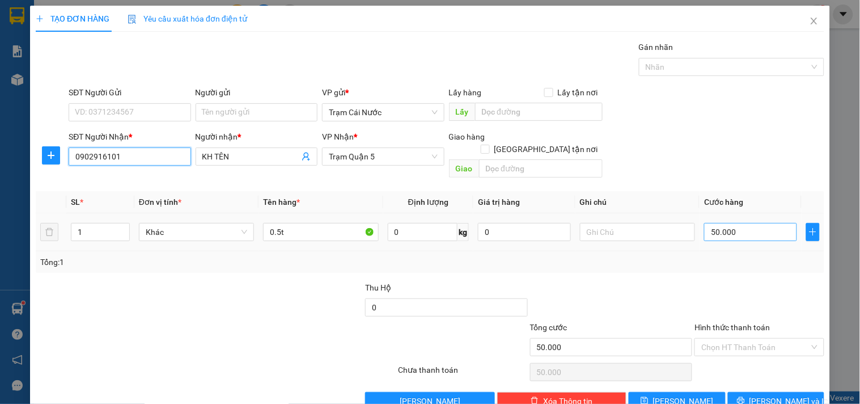
type input "0902916101"
click at [757, 223] on input "50.000" at bounding box center [750, 232] width 93 height 18
type input "0"
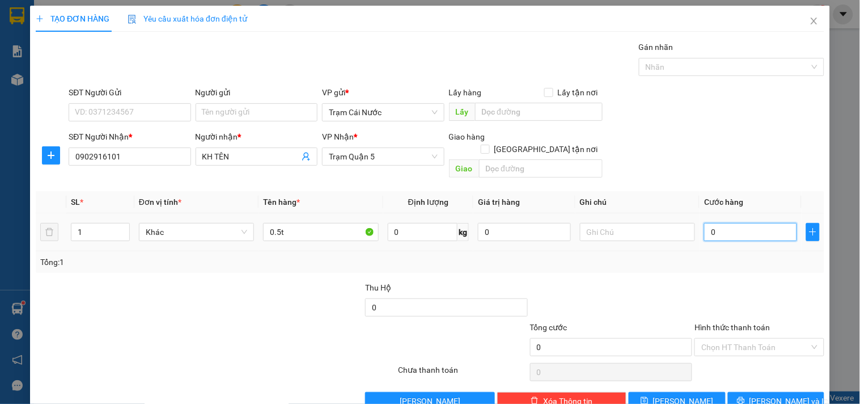
type input "008"
type input "8"
type input "0.080"
type input "80"
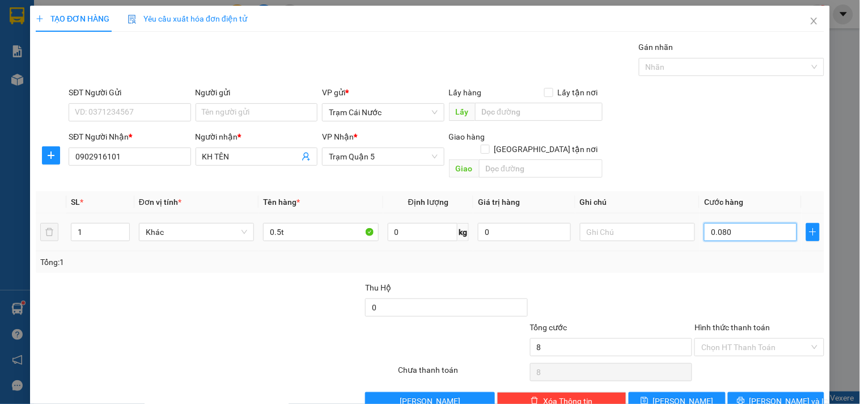
type input "80"
type input "0.080"
click at [313, 289] on div at bounding box center [282, 301] width 165 height 40
type input "80.000"
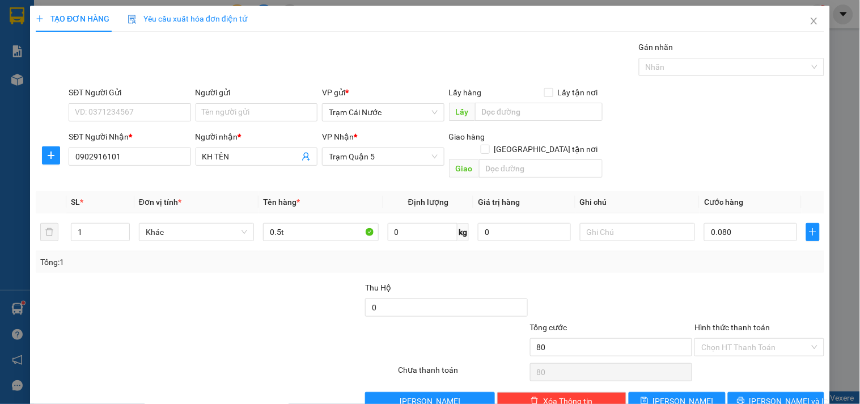
type input "80.000"
click at [278, 223] on input "0.5t" at bounding box center [320, 232] width 115 height 18
type input "1t"
click at [622, 261] on div "Transit Pickup Surcharge Ids Transit Deliver Surcharge Ids Transit Deliver Surc…" at bounding box center [430, 225] width 789 height 369
click at [745, 396] on icon "printer" at bounding box center [741, 400] width 8 height 8
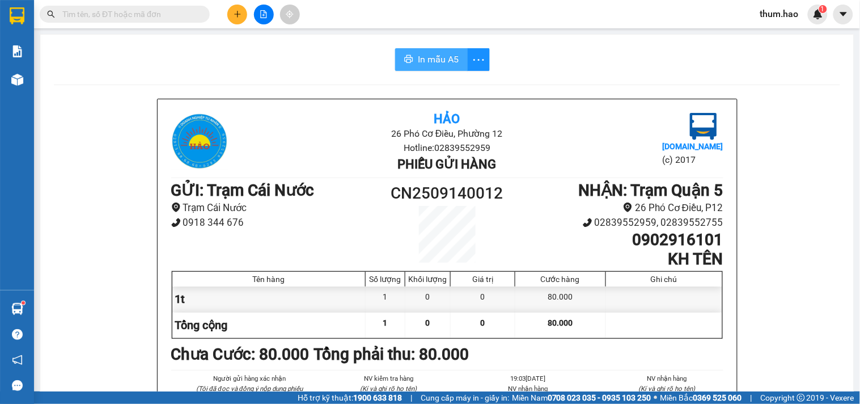
click at [445, 52] on span "In mẫu A5" at bounding box center [438, 59] width 41 height 14
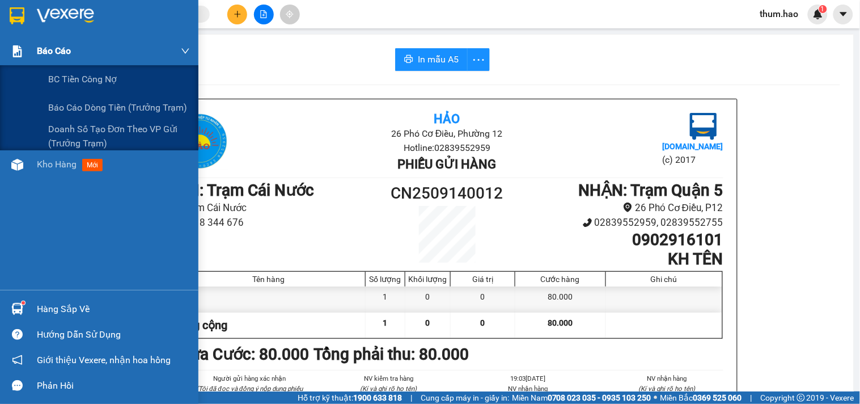
click at [64, 60] on div "Báo cáo" at bounding box center [113, 51] width 153 height 28
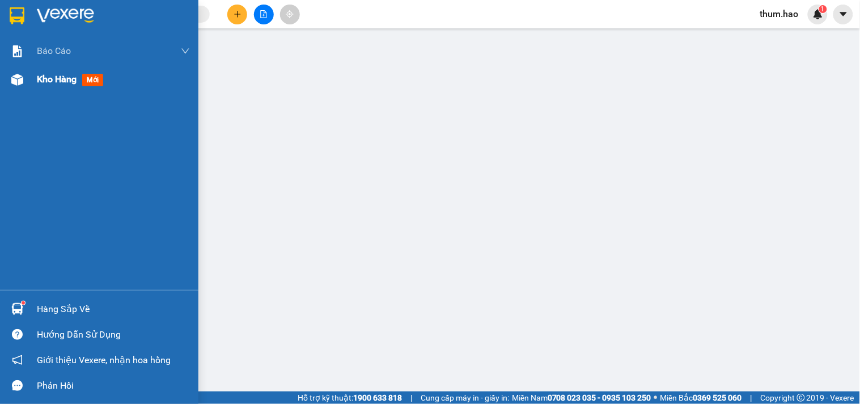
click at [52, 86] on div "Kho hàng mới" at bounding box center [72, 79] width 71 height 14
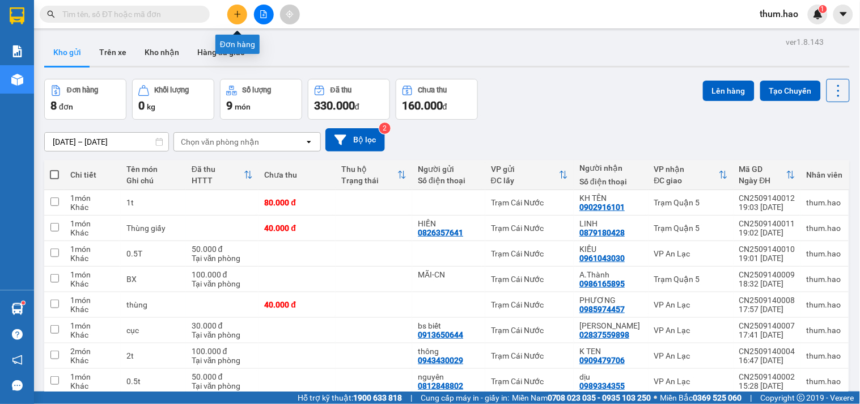
click at [234, 19] on button at bounding box center [237, 15] width 20 height 20
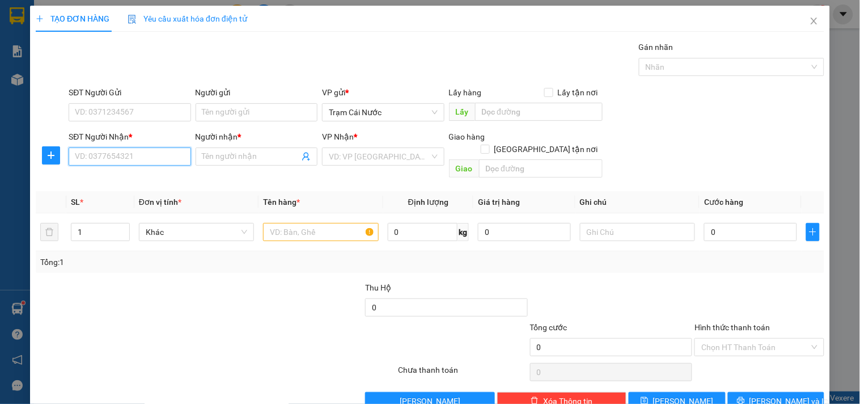
click at [109, 155] on input "SĐT Người Nhận *" at bounding box center [130, 156] width 122 height 18
click at [126, 176] on div "0000779777 - [PERSON_NAME]" at bounding box center [131, 179] width 112 height 12
type input "0000779777"
type input "[PERSON_NAME]"
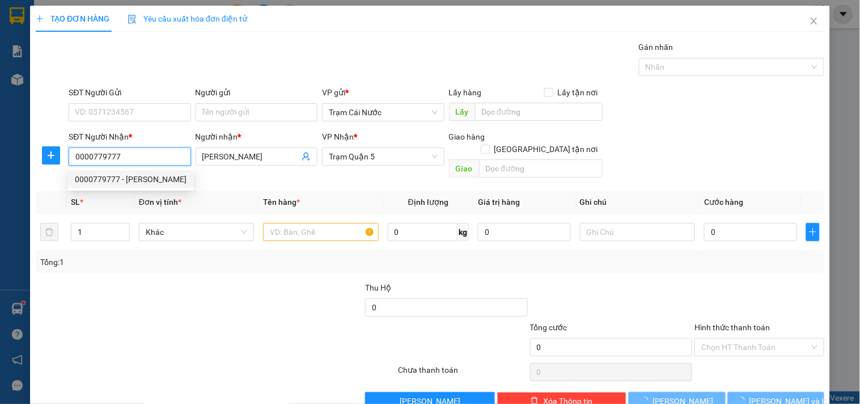
type input "80.000"
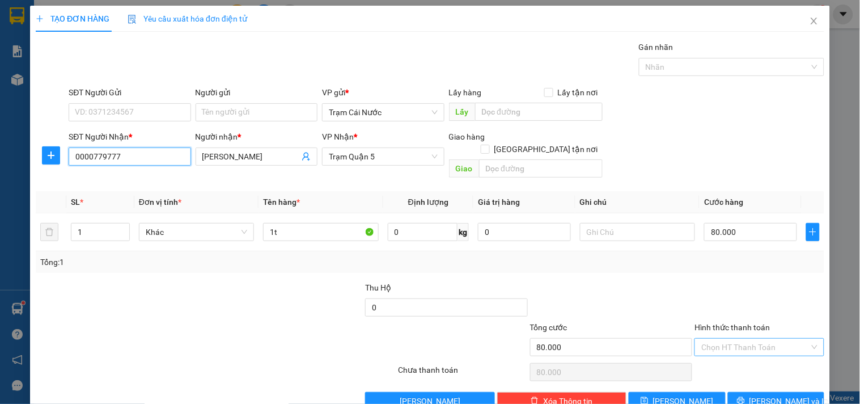
type input "0000779777"
click at [734, 339] on input "Hình thức thanh toán" at bounding box center [756, 347] width 108 height 17
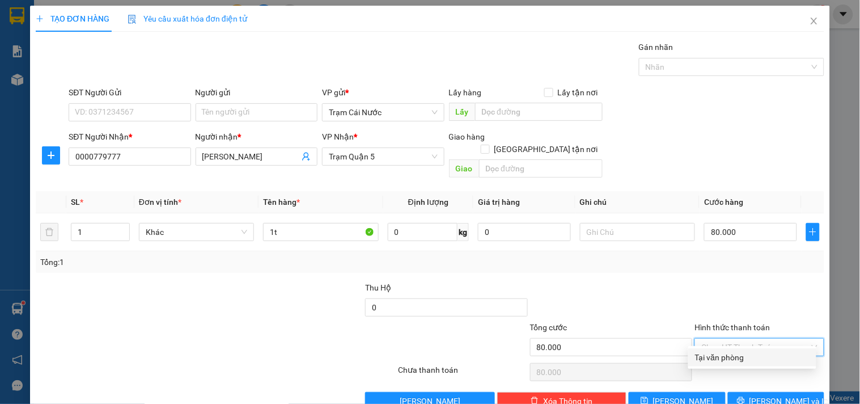
click at [734, 354] on div "Tại văn phòng" at bounding box center [752, 357] width 115 height 12
type input "0"
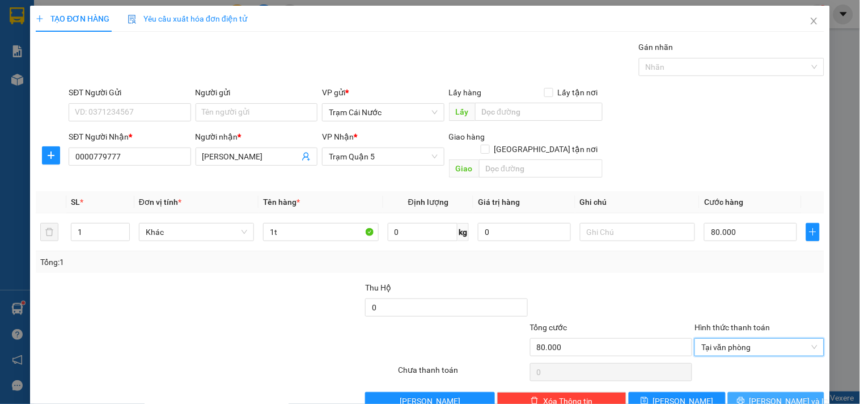
click at [764, 395] on span "[PERSON_NAME] và In" at bounding box center [789, 401] width 79 height 12
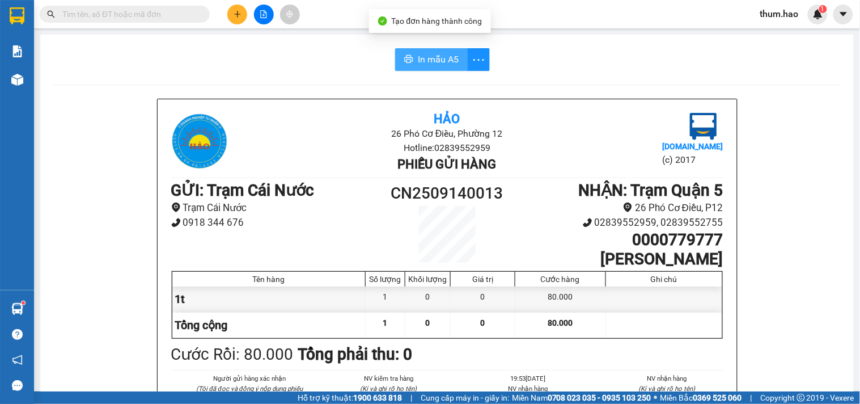
click at [418, 61] on span "In mẫu A5" at bounding box center [438, 59] width 41 height 14
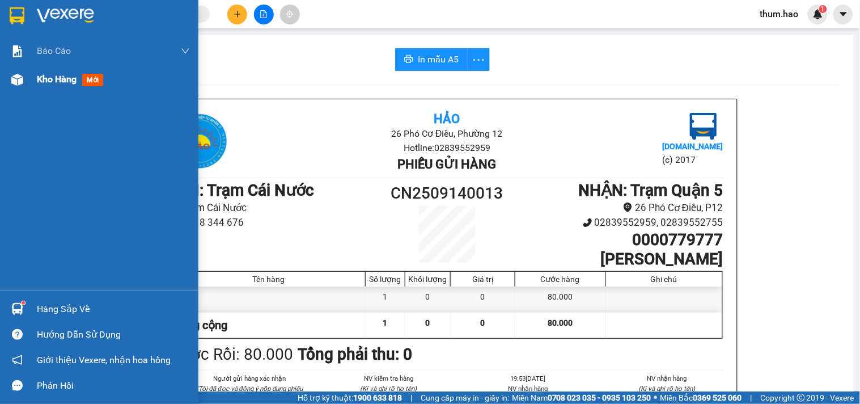
click at [49, 82] on span "Kho hàng" at bounding box center [57, 79] width 40 height 11
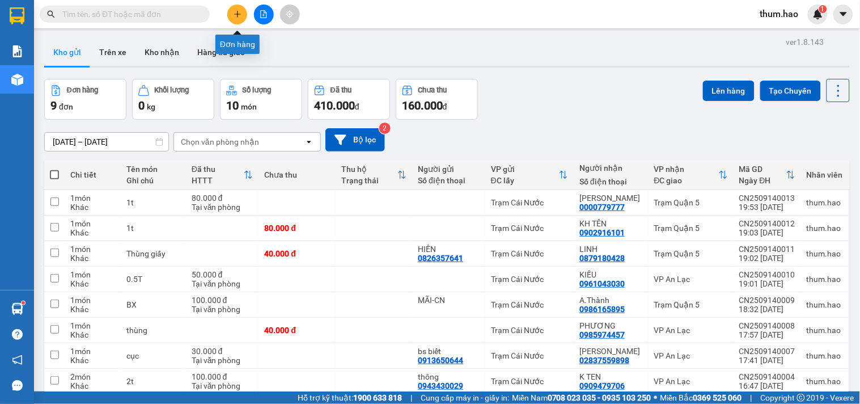
click at [233, 15] on button at bounding box center [237, 15] width 20 height 20
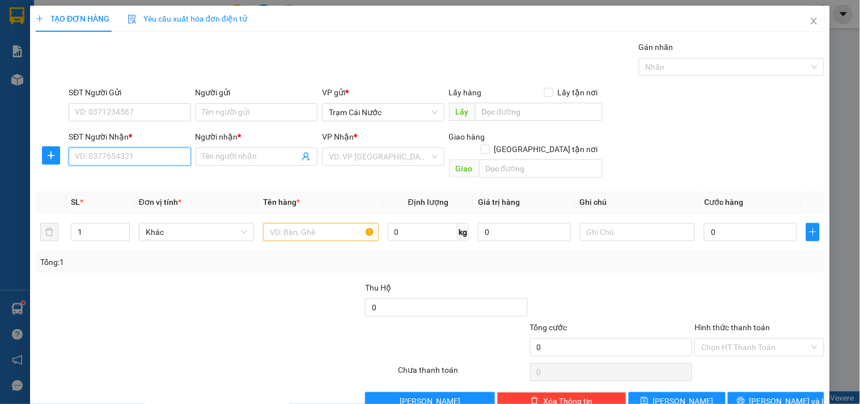
click at [83, 156] on input "SĐT Người Nhận *" at bounding box center [130, 156] width 122 height 18
click at [105, 175] on div "0000161218 - THẾ ANH" at bounding box center [128, 179] width 107 height 12
type input "0000161218"
type input "THẾ ANH"
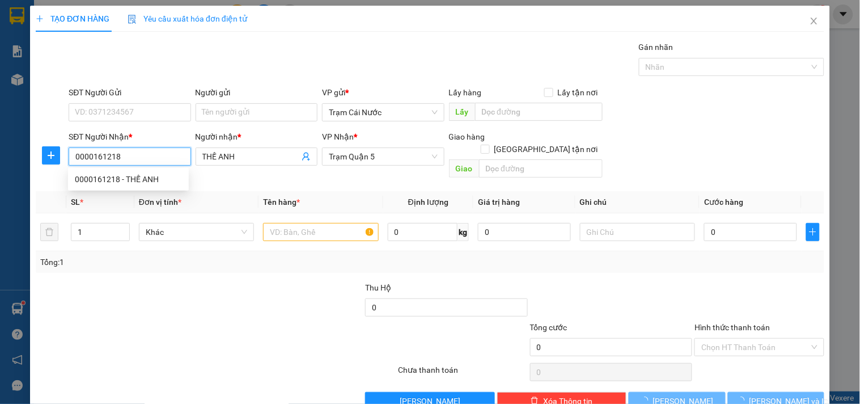
type input "80.000"
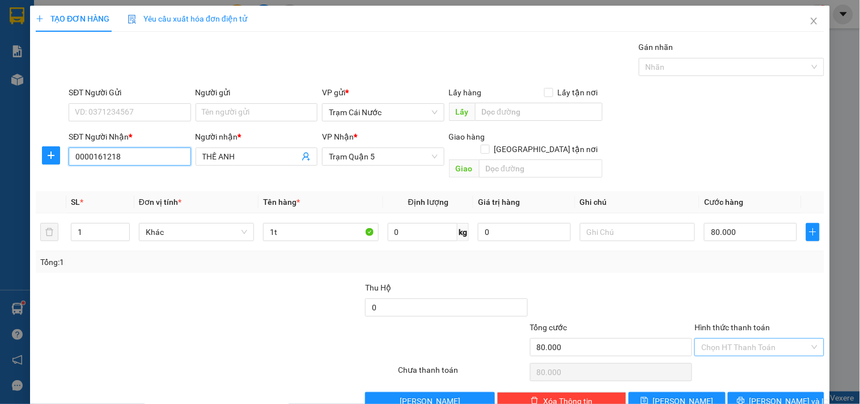
type input "0000161218"
click at [737, 339] on input "Hình thức thanh toán" at bounding box center [756, 347] width 108 height 17
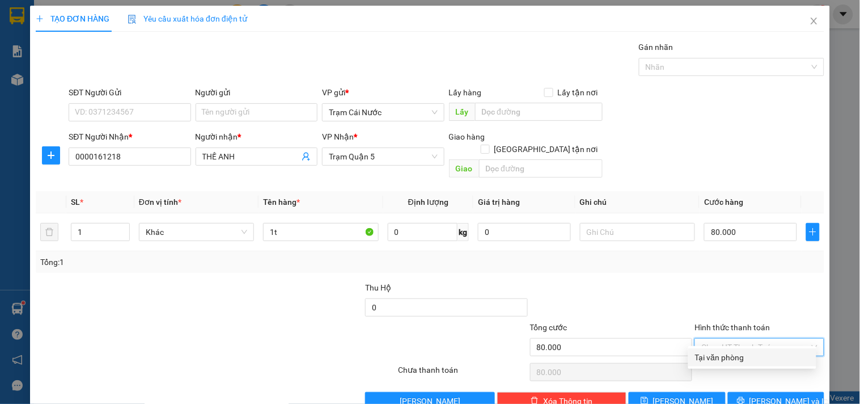
click at [730, 359] on div "Tại văn phòng" at bounding box center [752, 357] width 115 height 12
type input "0"
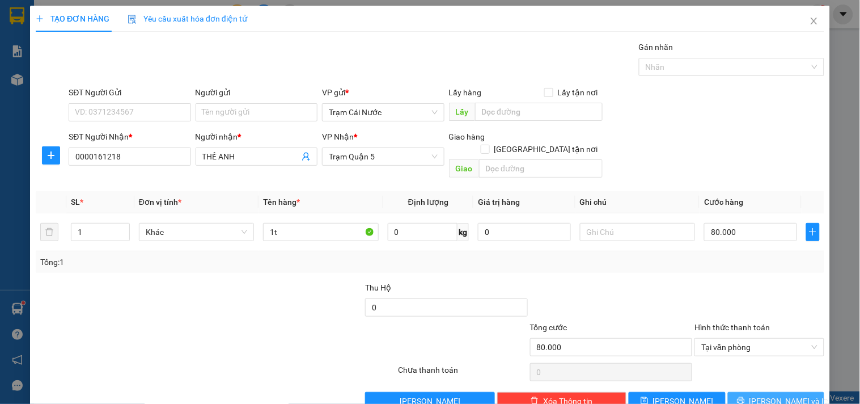
click at [770, 395] on span "[PERSON_NAME] và In" at bounding box center [789, 401] width 79 height 12
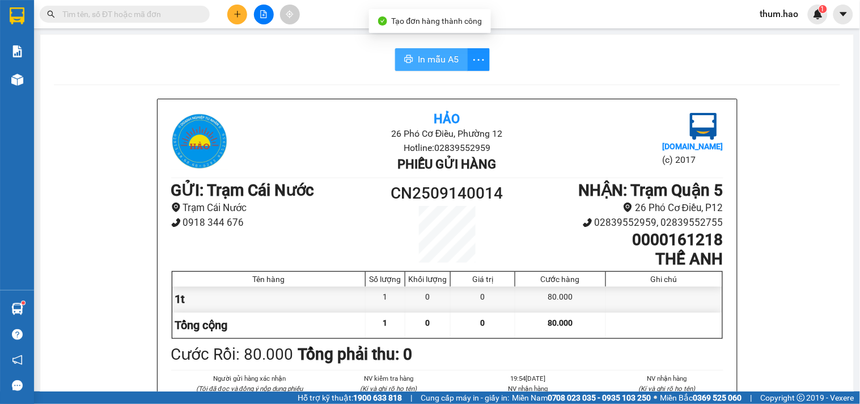
drag, startPoint x: 434, startPoint y: 65, endPoint x: 438, endPoint y: 46, distance: 19.8
click at [439, 48] on button "In mẫu A5" at bounding box center [431, 59] width 73 height 23
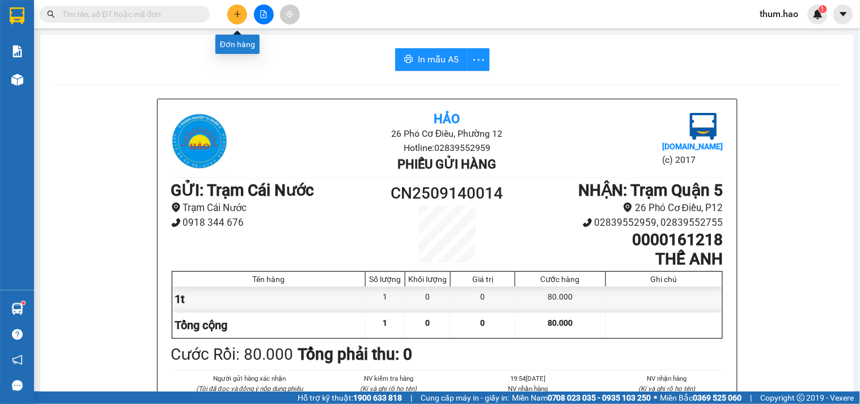
click at [234, 12] on icon "plus" at bounding box center [238, 14] width 8 height 8
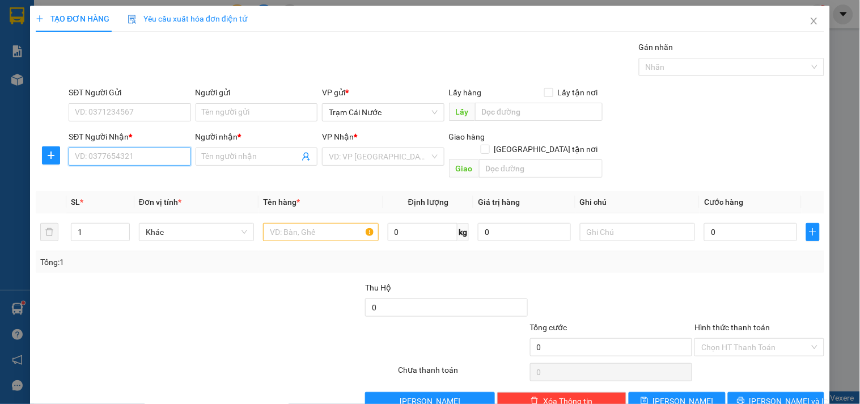
click at [91, 150] on input "SĐT Người Nhận *" at bounding box center [130, 156] width 122 height 18
click at [111, 180] on div "0000656531 - A. TÌNH" at bounding box center [128, 179] width 107 height 12
type input "0000656531"
type input "A. TÌNH"
checkbox input "true"
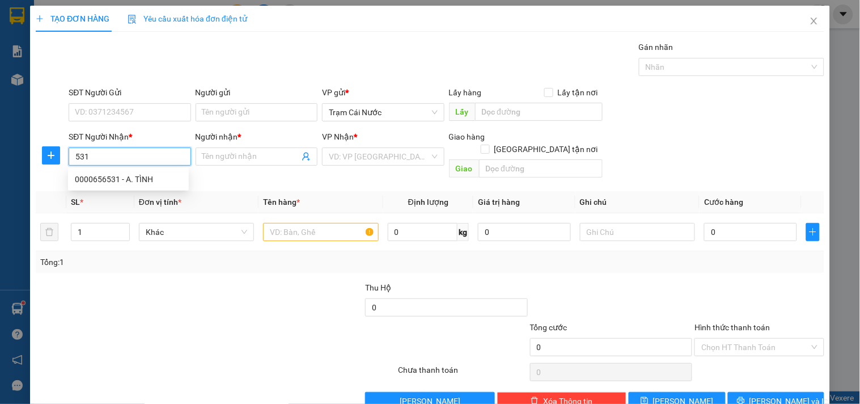
type input "142/ [PERSON_NAME]. [GEOGRAPHIC_DATA]. TPHCM"
type input "60.000"
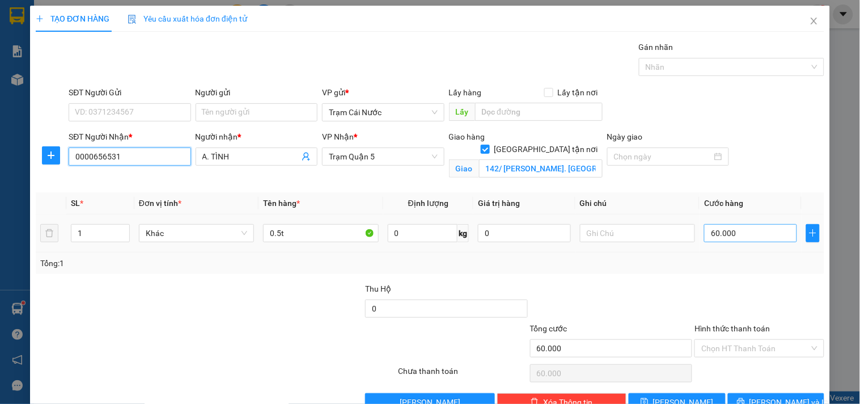
type input "0000656531"
click at [731, 229] on input "60.000" at bounding box center [750, 233] width 93 height 18
type input "0"
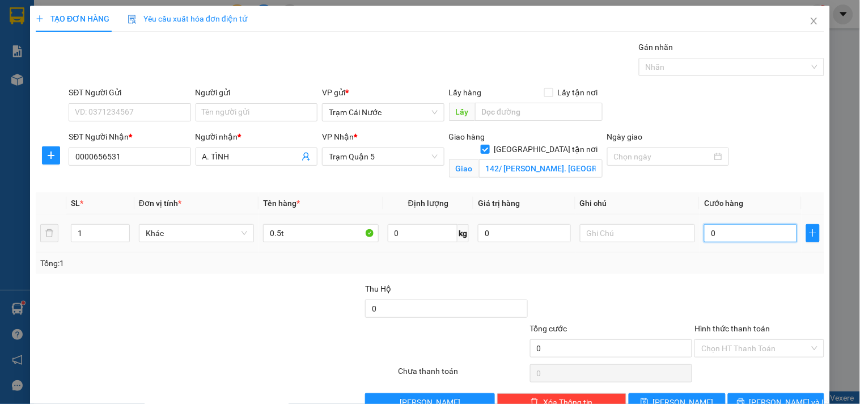
type input "4"
type input "004"
type input "40"
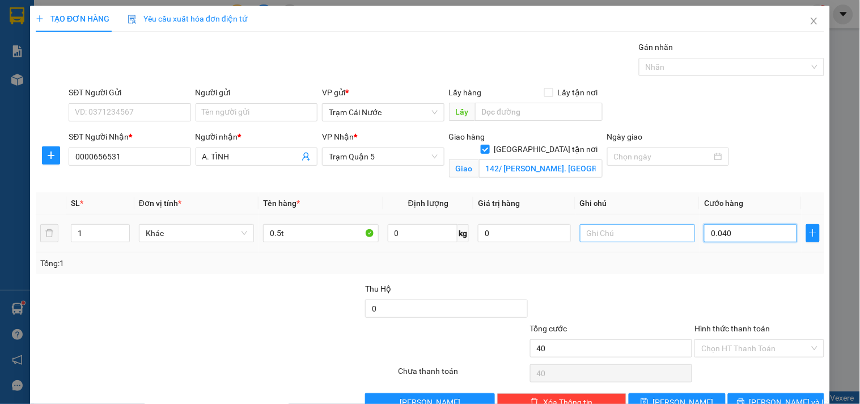
type input "0.040"
click at [687, 241] on input "text" at bounding box center [637, 233] width 115 height 18
type input "40.000"
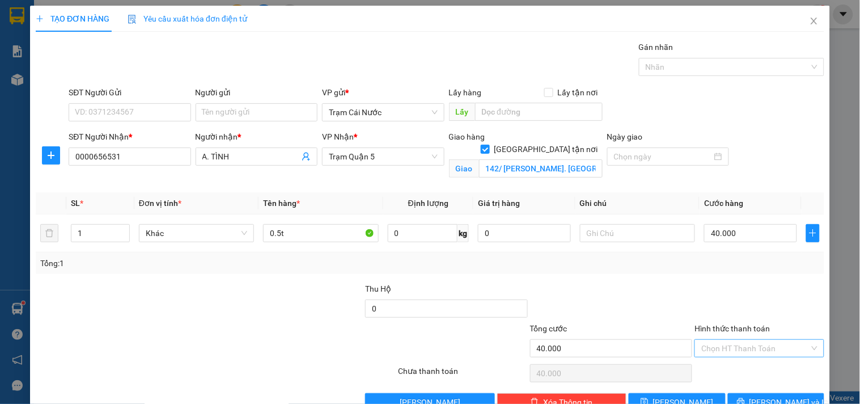
click at [766, 352] on input "Hình thức thanh toán" at bounding box center [756, 348] width 108 height 17
drag, startPoint x: 738, startPoint y: 370, endPoint x: 744, endPoint y: 374, distance: 6.8
click at [738, 368] on div "Tại văn phòng" at bounding box center [752, 371] width 115 height 12
type input "0"
click at [763, 399] on span "[PERSON_NAME] và In" at bounding box center [789, 402] width 79 height 12
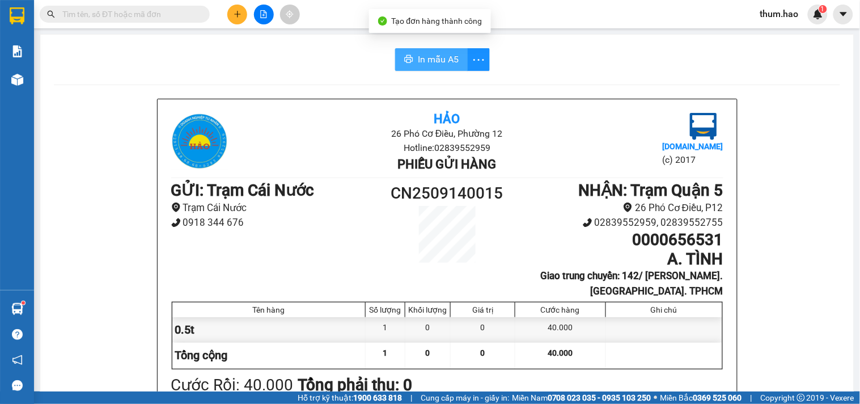
click at [411, 54] on button "In mẫu A5" at bounding box center [431, 59] width 73 height 23
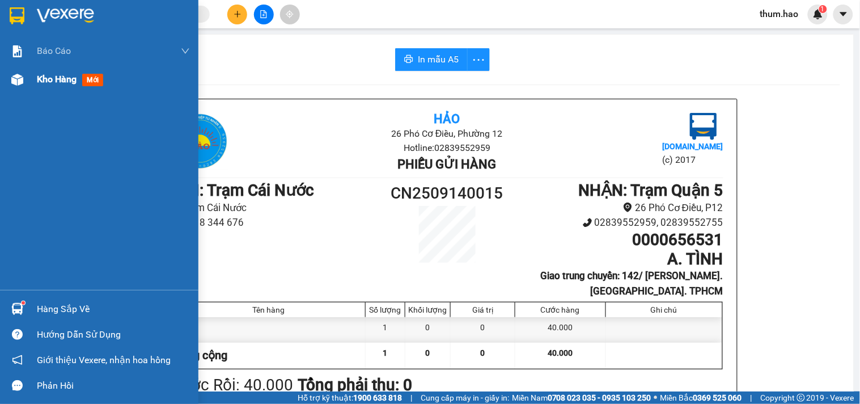
click at [62, 69] on div "Kho hàng mới" at bounding box center [113, 79] width 153 height 28
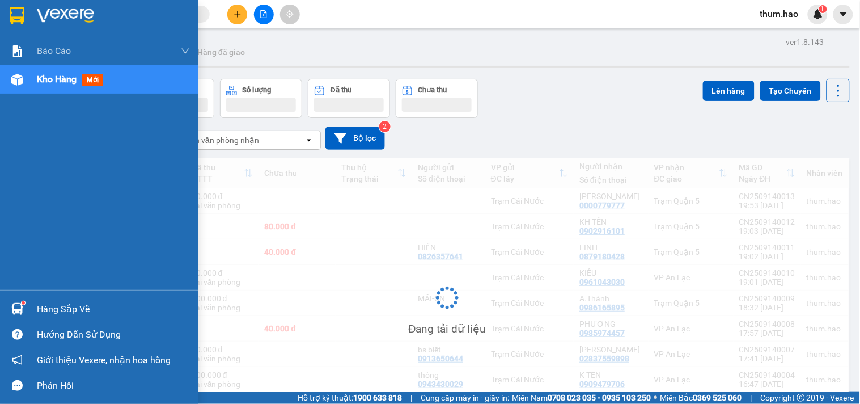
click at [56, 81] on span "Kho hàng" at bounding box center [57, 79] width 40 height 11
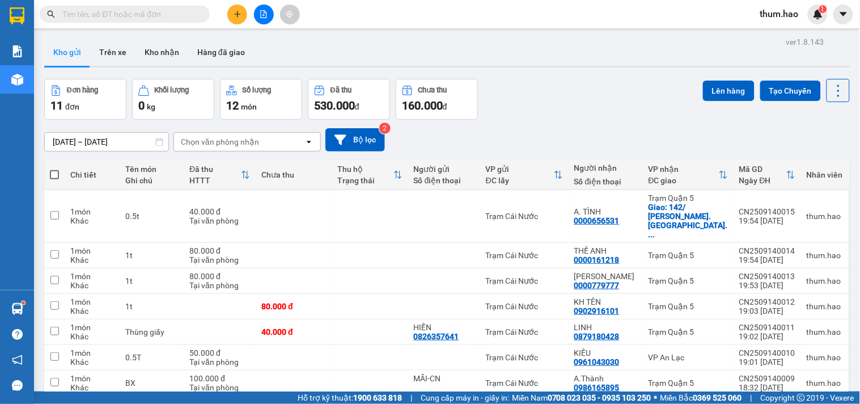
checkbox input "true"
click at [55, 403] on input "checkbox" at bounding box center [54, 407] width 9 height 9
checkbox input "true"
click at [724, 94] on button "Lên hàng" at bounding box center [729, 91] width 52 height 20
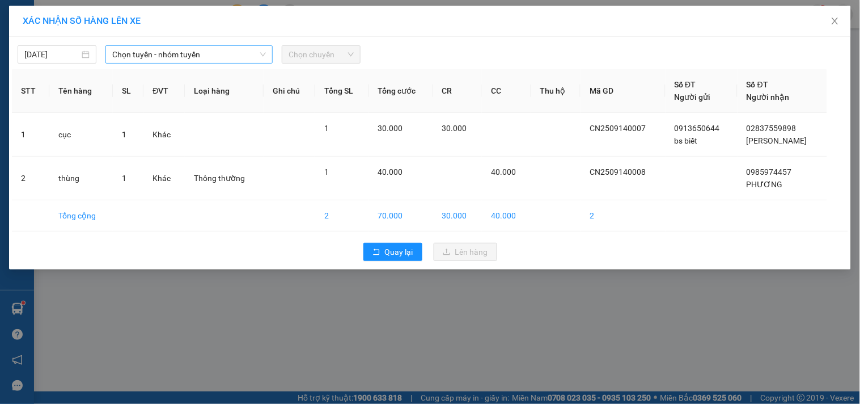
click at [214, 53] on span "Chọn tuyến - nhóm tuyến" at bounding box center [189, 54] width 154 height 17
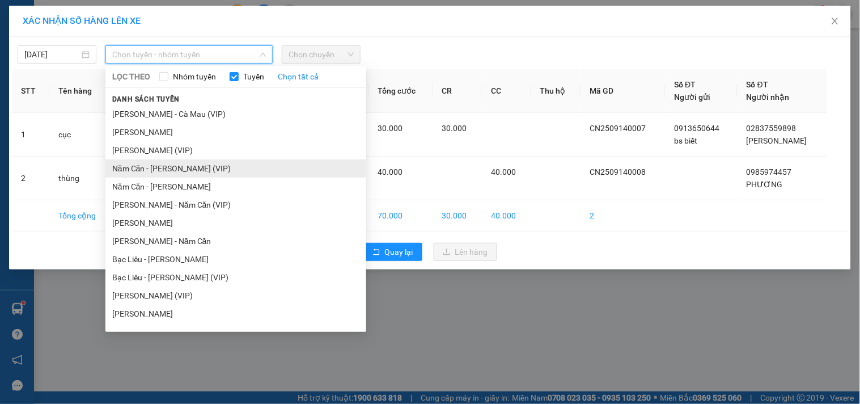
click at [157, 176] on li "Năm Căn - [PERSON_NAME] (VIP)" at bounding box center [235, 168] width 261 height 18
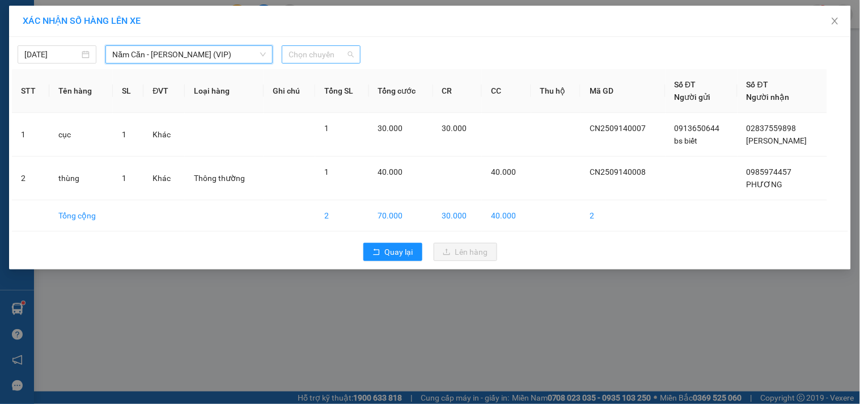
click at [356, 57] on div "Chọn chuyến" at bounding box center [321, 54] width 79 height 18
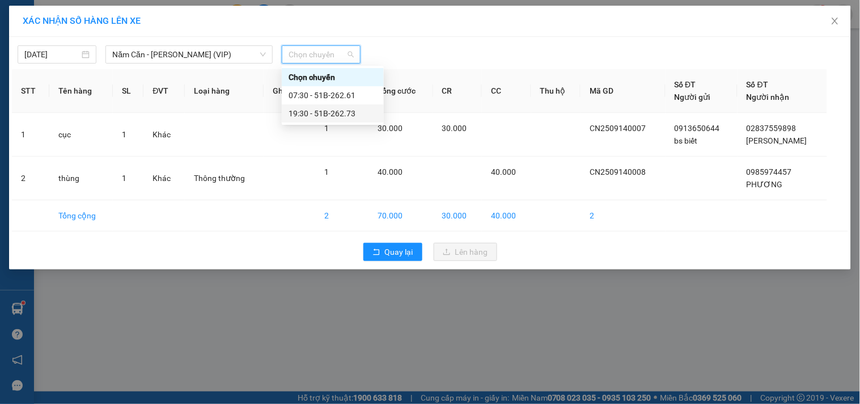
click at [319, 112] on div "19:30 - 51B-262.73" at bounding box center [333, 113] width 88 height 12
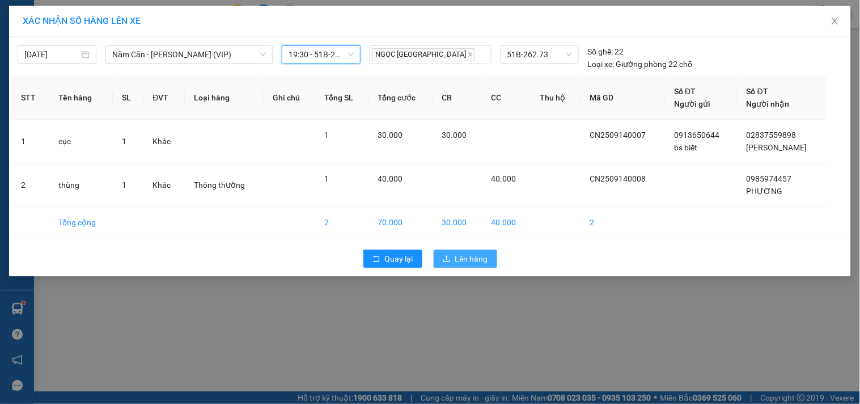
click at [467, 263] on span "Lên hàng" at bounding box center [471, 258] width 33 height 12
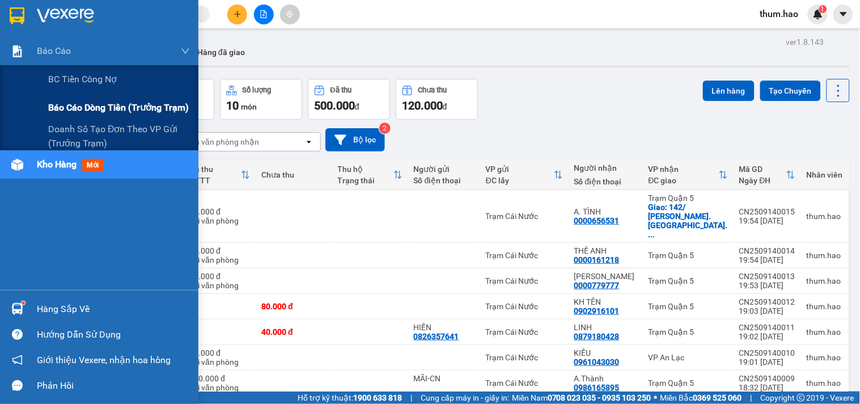
click at [117, 107] on span "Báo cáo dòng tiền (trưởng trạm)" at bounding box center [118, 107] width 141 height 14
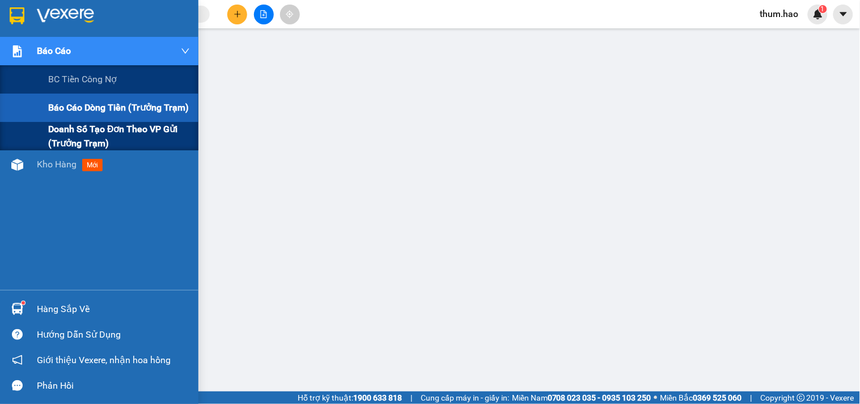
click at [56, 125] on span "Doanh số tạo đơn theo VP gửi (trưởng trạm)" at bounding box center [119, 136] width 142 height 28
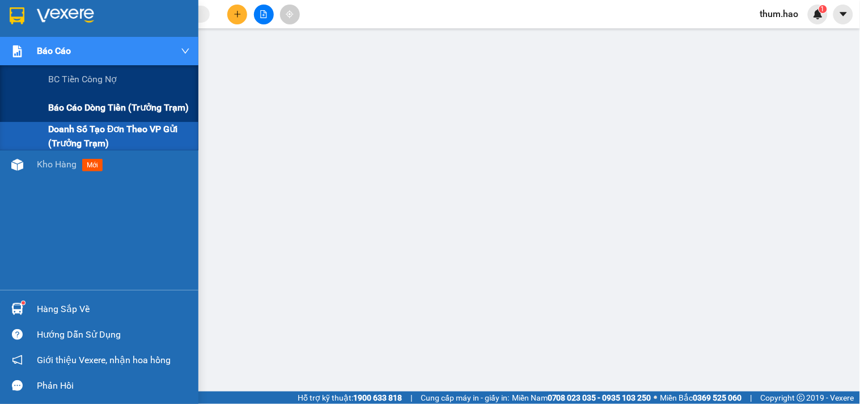
click at [81, 103] on span "Báo cáo dòng tiền (trưởng trạm)" at bounding box center [118, 107] width 141 height 14
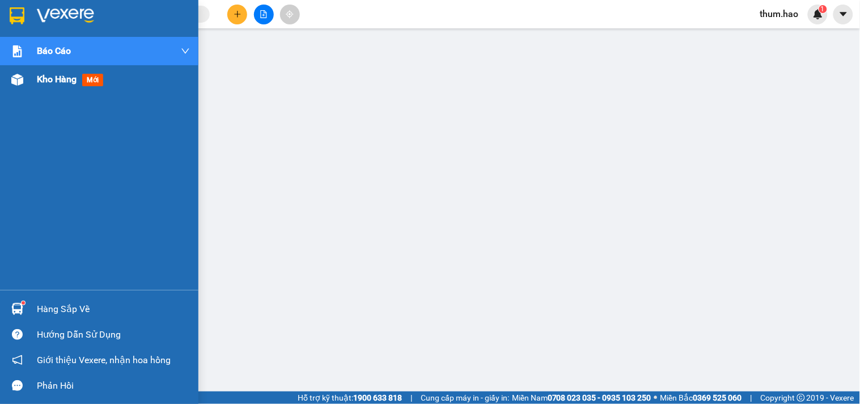
click at [47, 79] on span "Kho hàng" at bounding box center [57, 79] width 40 height 11
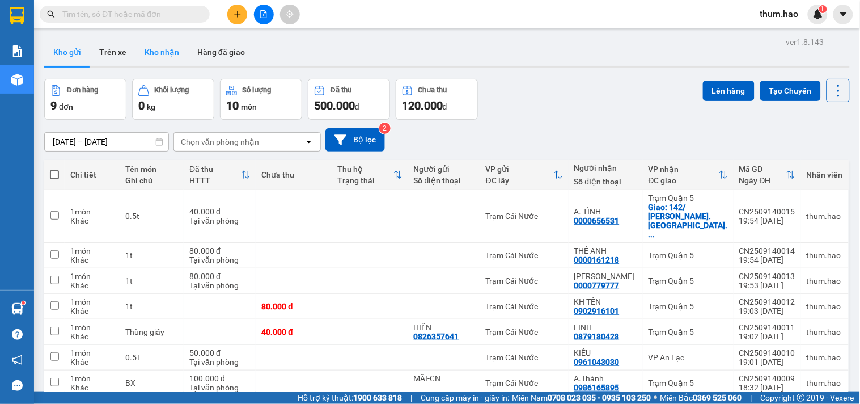
click at [159, 52] on button "Kho nhận" at bounding box center [162, 52] width 53 height 27
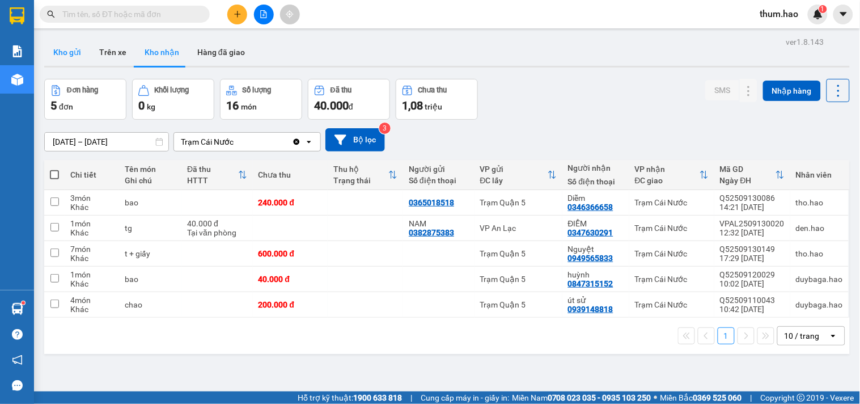
click at [61, 60] on button "Kho gửi" at bounding box center [67, 52] width 46 height 27
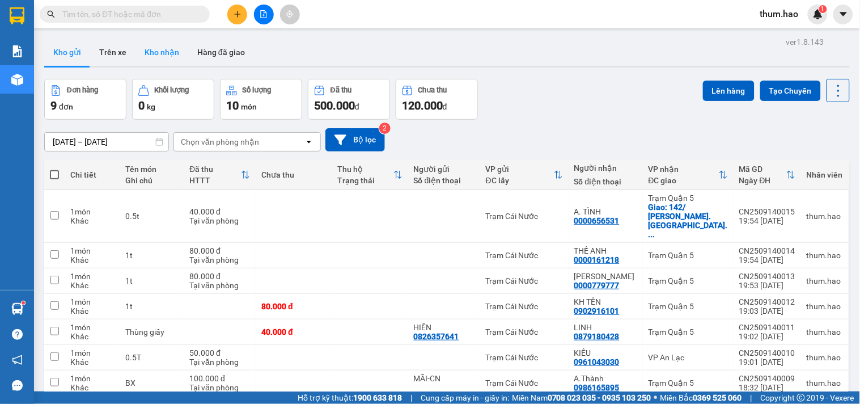
click at [174, 52] on button "Kho nhận" at bounding box center [162, 52] width 53 height 27
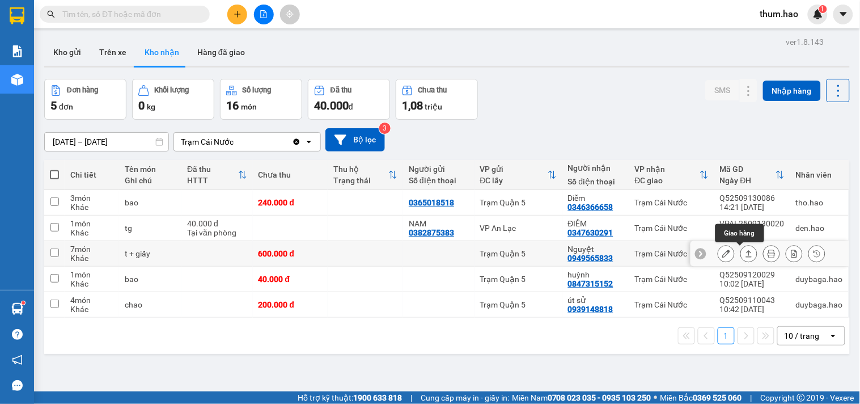
click at [746, 257] on icon at bounding box center [749, 253] width 6 height 7
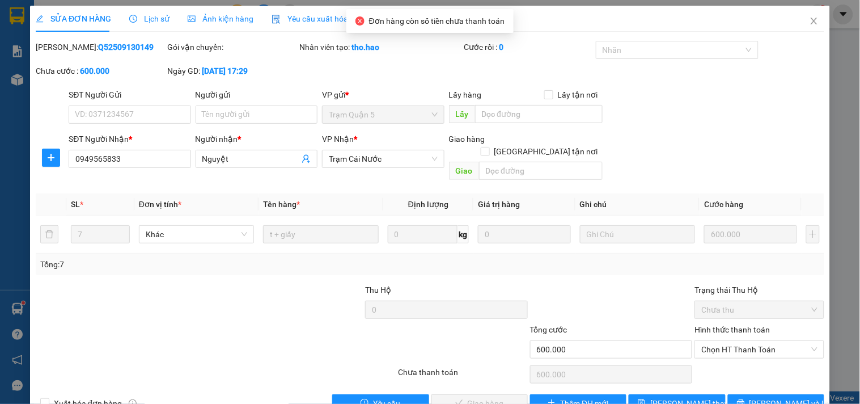
click at [210, 18] on span "Ảnh kiện hàng" at bounding box center [221, 18] width 66 height 9
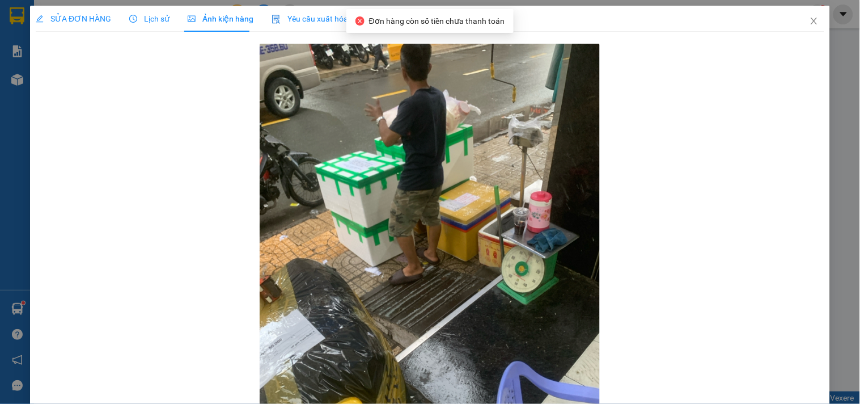
click at [161, 26] on div "Lịch sử" at bounding box center [149, 19] width 40 height 26
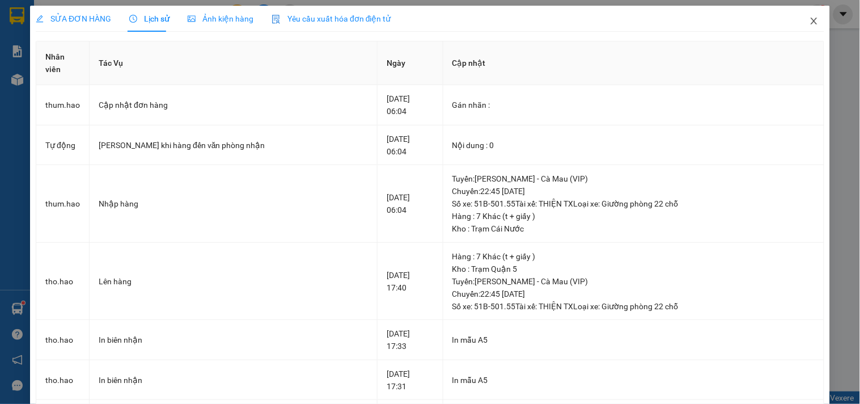
click at [810, 21] on icon "close" at bounding box center [814, 20] width 9 height 9
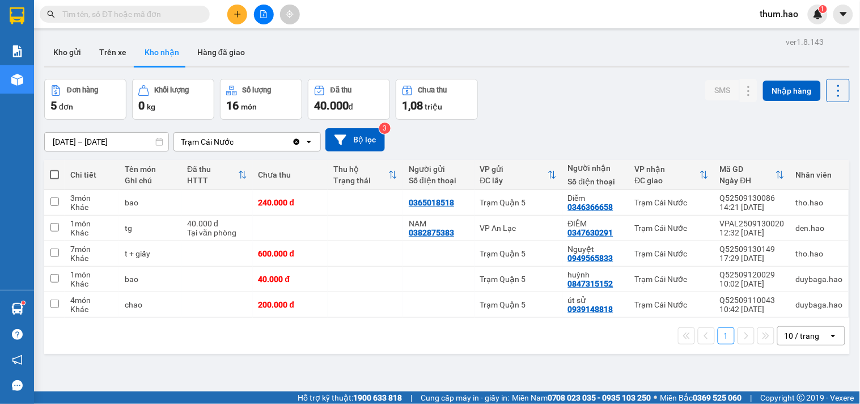
click at [55, 180] on label at bounding box center [54, 174] width 9 height 11
click at [54, 169] on input "checkbox" at bounding box center [54, 169] width 0 height 0
checkbox input "true"
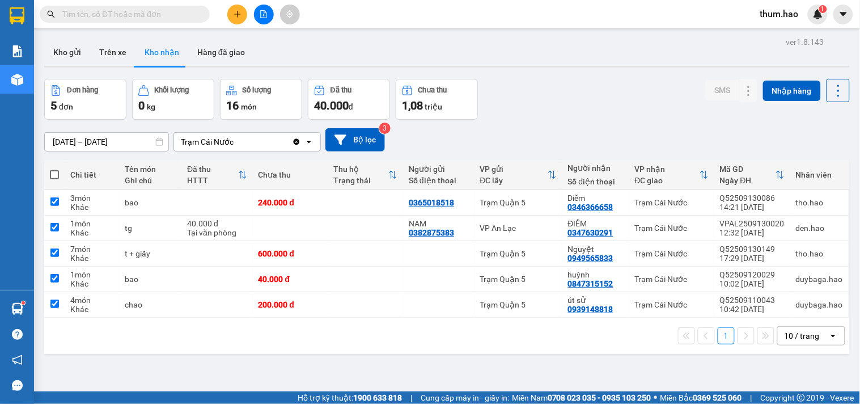
checkbox input "true"
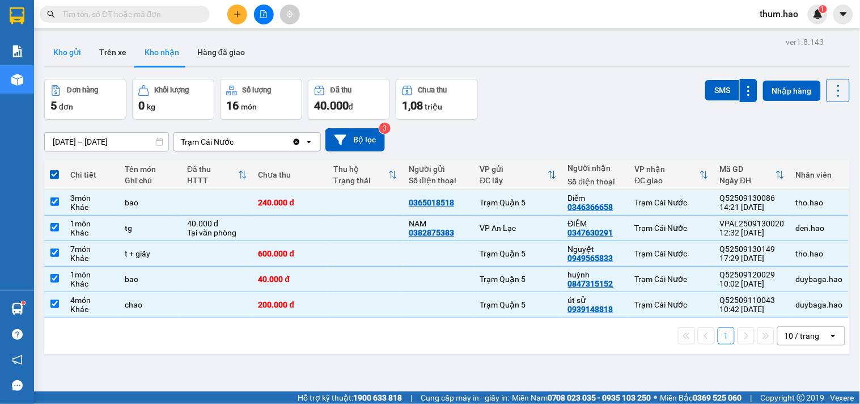
click at [70, 58] on button "Kho gửi" at bounding box center [67, 52] width 46 height 27
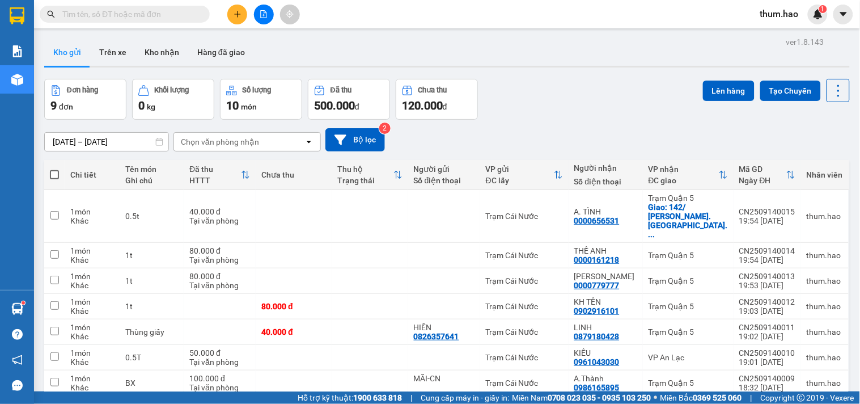
click at [51, 174] on span at bounding box center [54, 174] width 9 height 9
click at [54, 169] on input "checkbox" at bounding box center [54, 169] width 0 height 0
checkbox input "true"
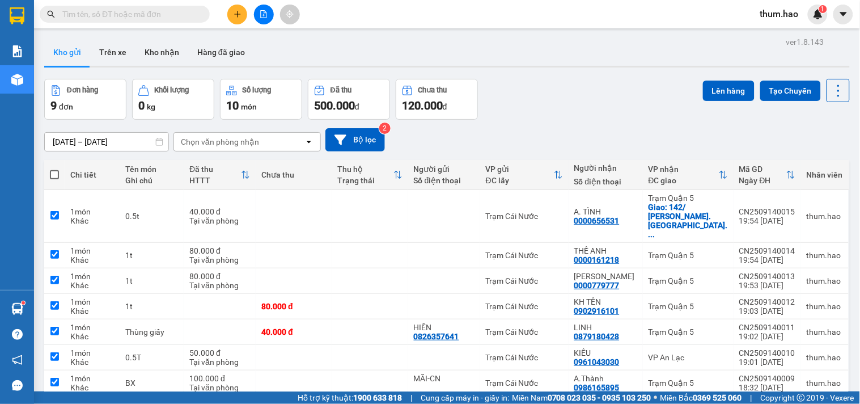
checkbox input "true"
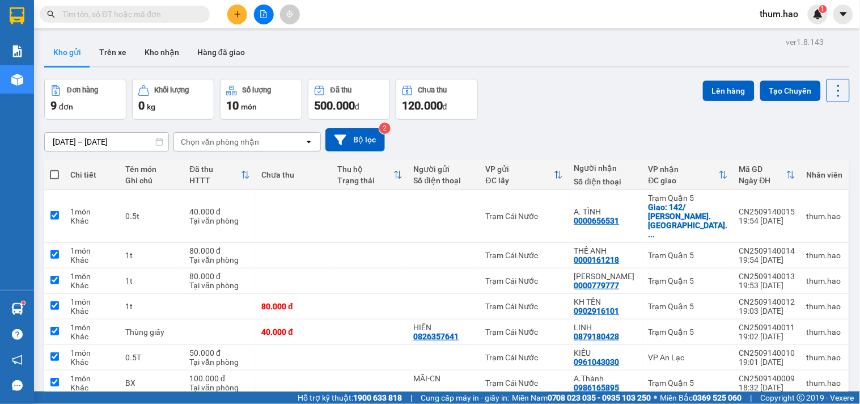
checkbox input "true"
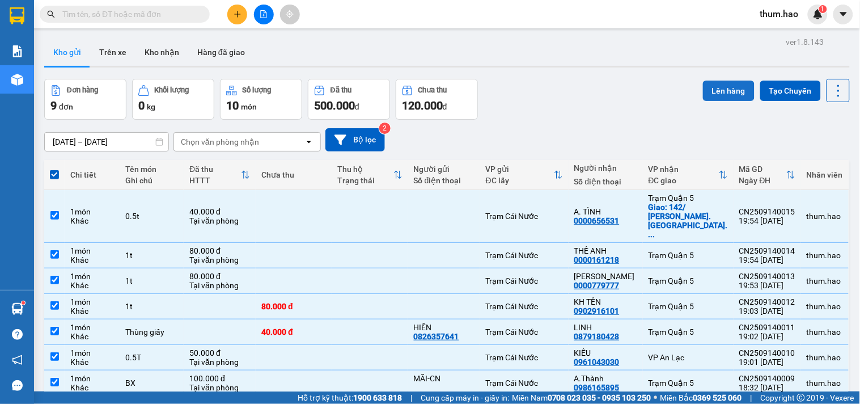
click at [710, 82] on button "Lên hàng" at bounding box center [729, 91] width 52 height 20
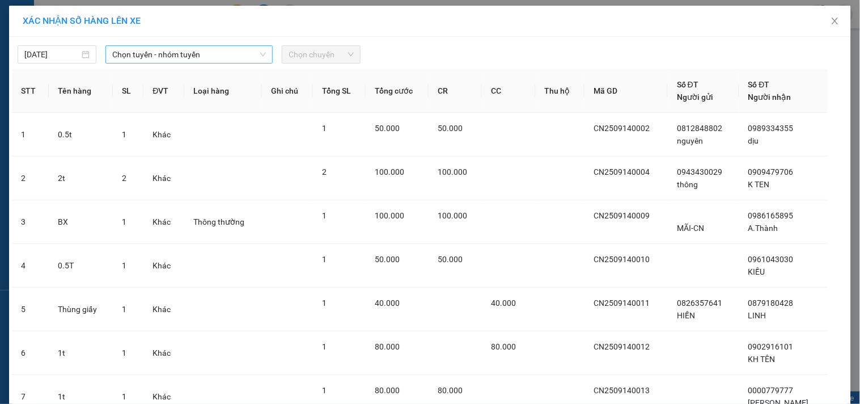
click at [244, 61] on span "Chọn tuyến - nhóm tuyến" at bounding box center [189, 54] width 154 height 17
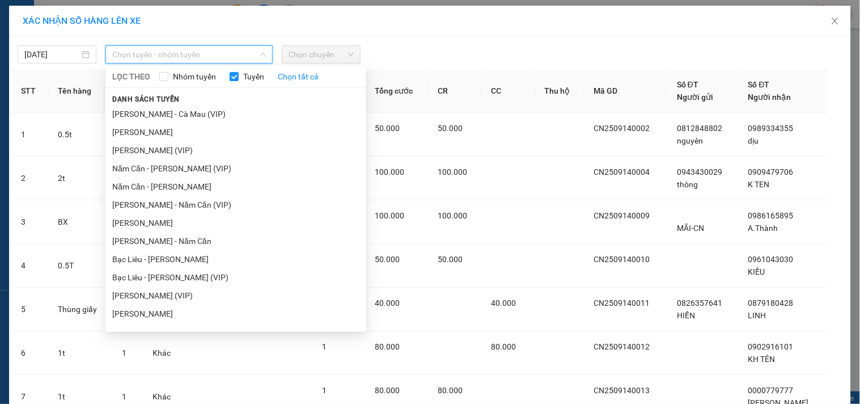
drag, startPoint x: 178, startPoint y: 184, endPoint x: 355, endPoint y: 47, distance: 224.4
click at [179, 184] on li "Năm Căn - [PERSON_NAME]" at bounding box center [235, 187] width 261 height 18
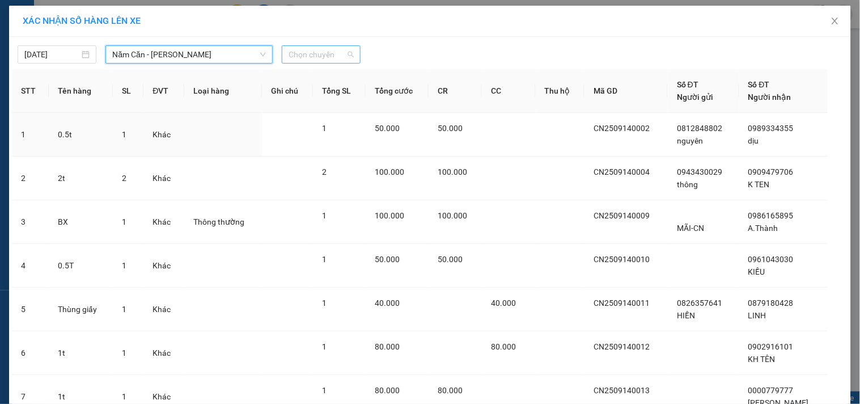
click at [349, 56] on div "Chọn chuyến" at bounding box center [321, 54] width 79 height 18
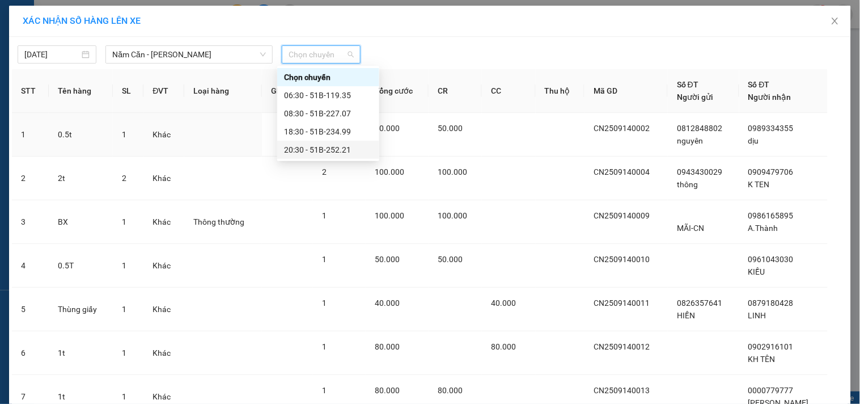
click at [319, 142] on div "20:30 - 51B-252.21" at bounding box center [328, 150] width 102 height 18
